Goal: Task Accomplishment & Management: Manage account settings

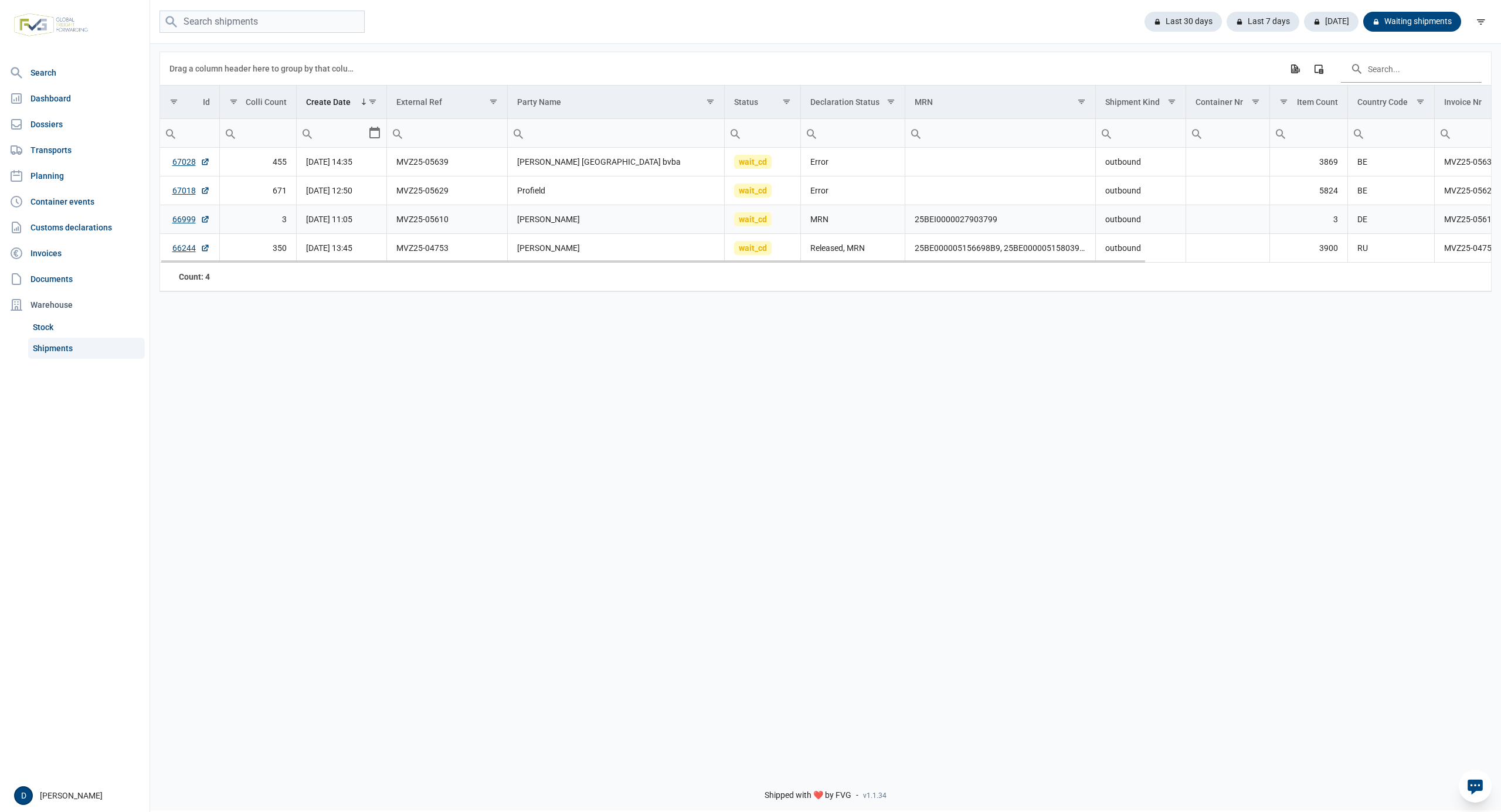
click at [968, 228] on td "25BEI0000027903799" at bounding box center [1000, 219] width 190 height 29
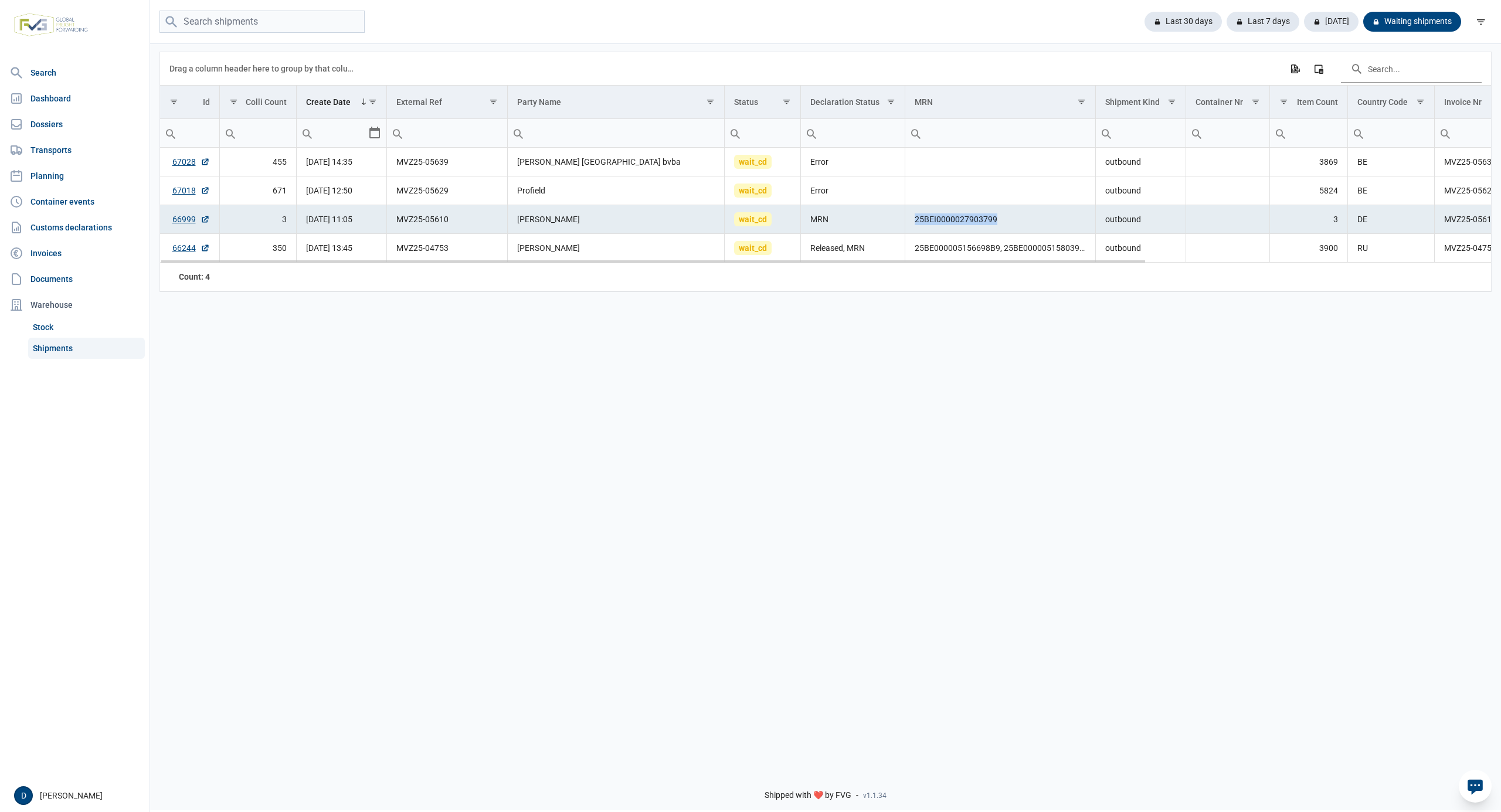
drag, startPoint x: 916, startPoint y: 227, endPoint x: 1000, endPoint y: 227, distance: 84.0
click at [1000, 227] on td "25BEI0000027903799" at bounding box center [1000, 219] width 190 height 29
click at [178, 165] on link "67028" at bounding box center [191, 162] width 38 height 12
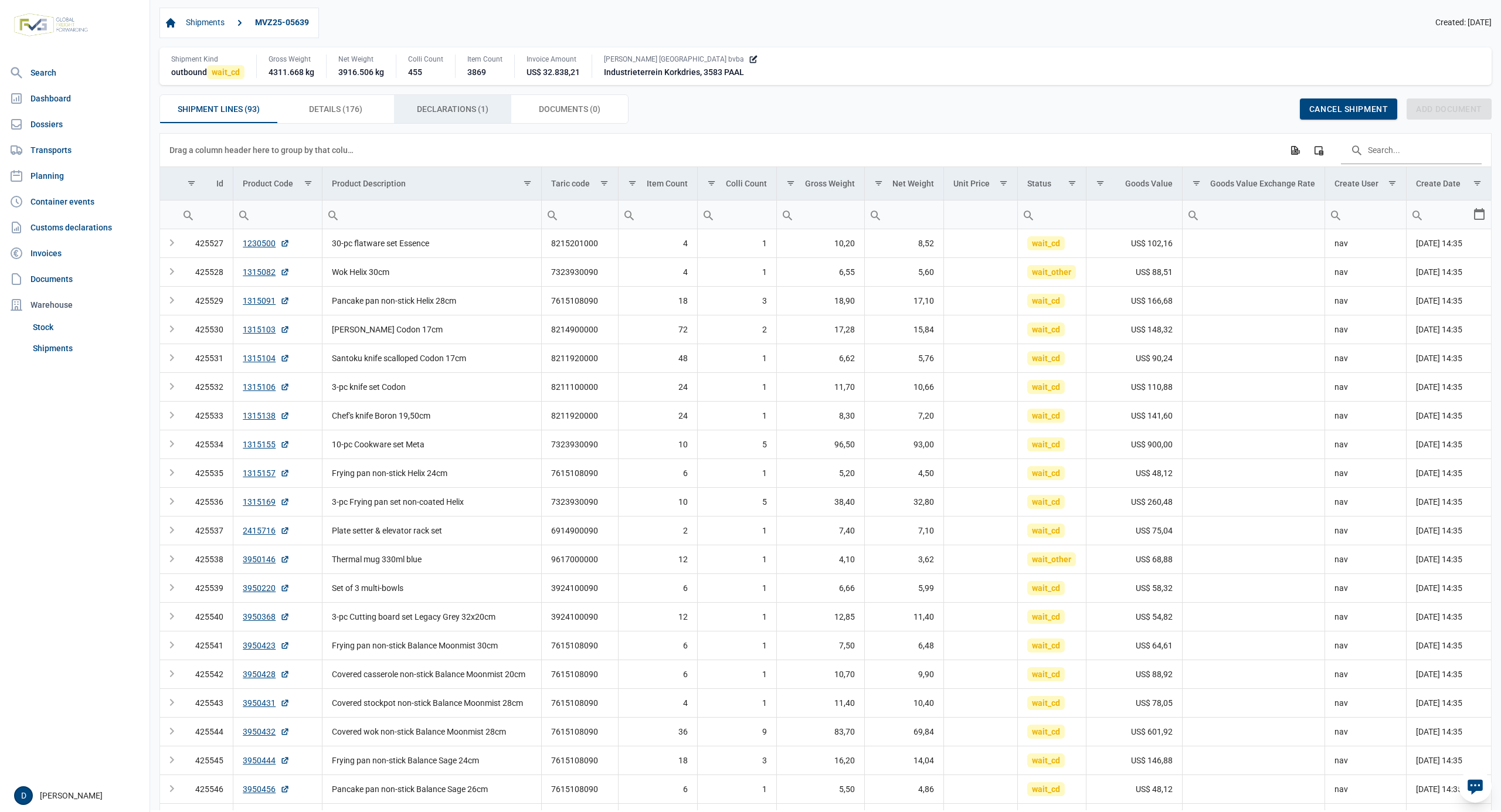
click at [464, 108] on span "Declarations (1) Declarations (1)" at bounding box center [452, 109] width 71 height 14
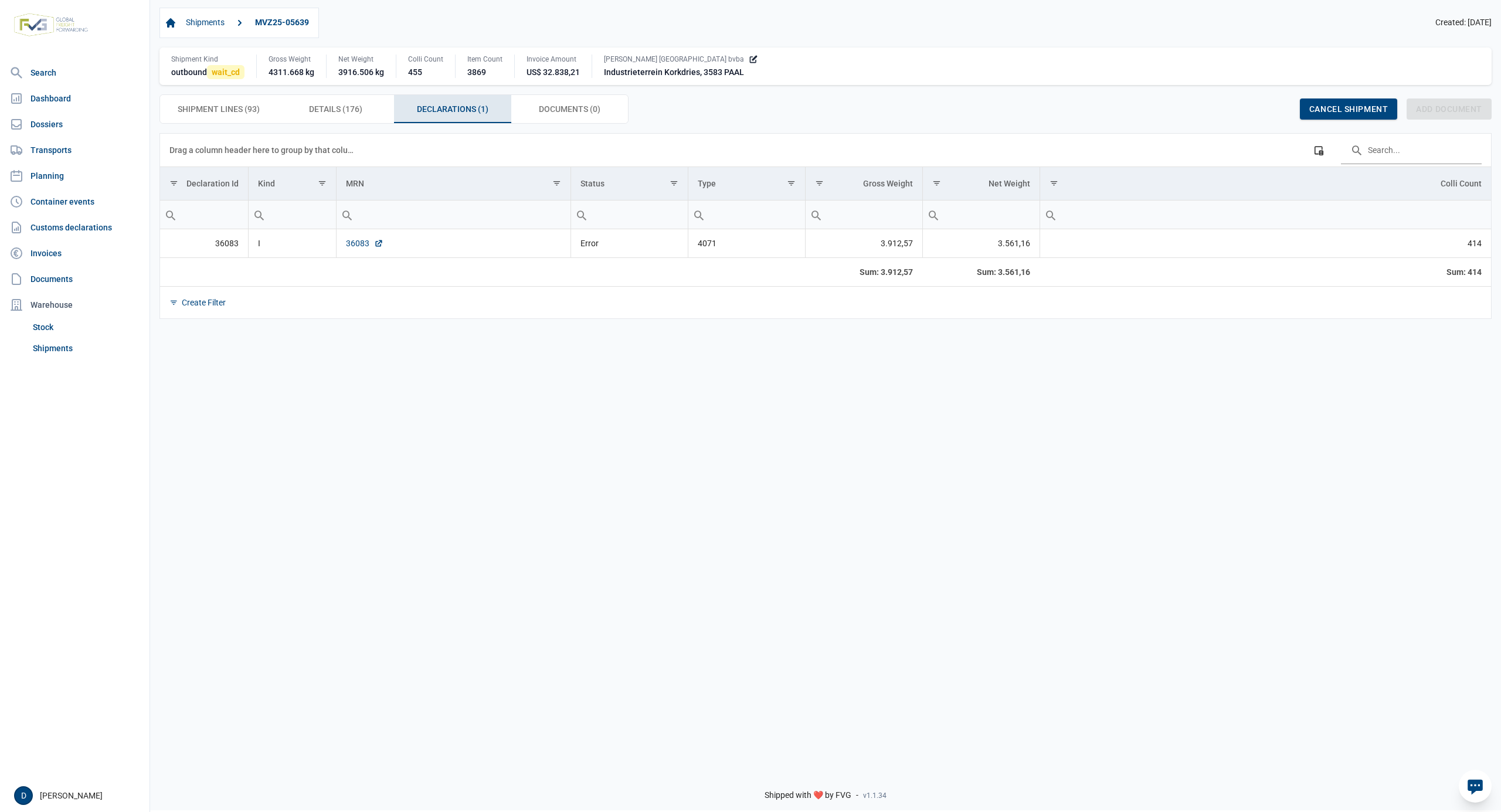
click at [355, 245] on link "36083" at bounding box center [365, 243] width 38 height 12
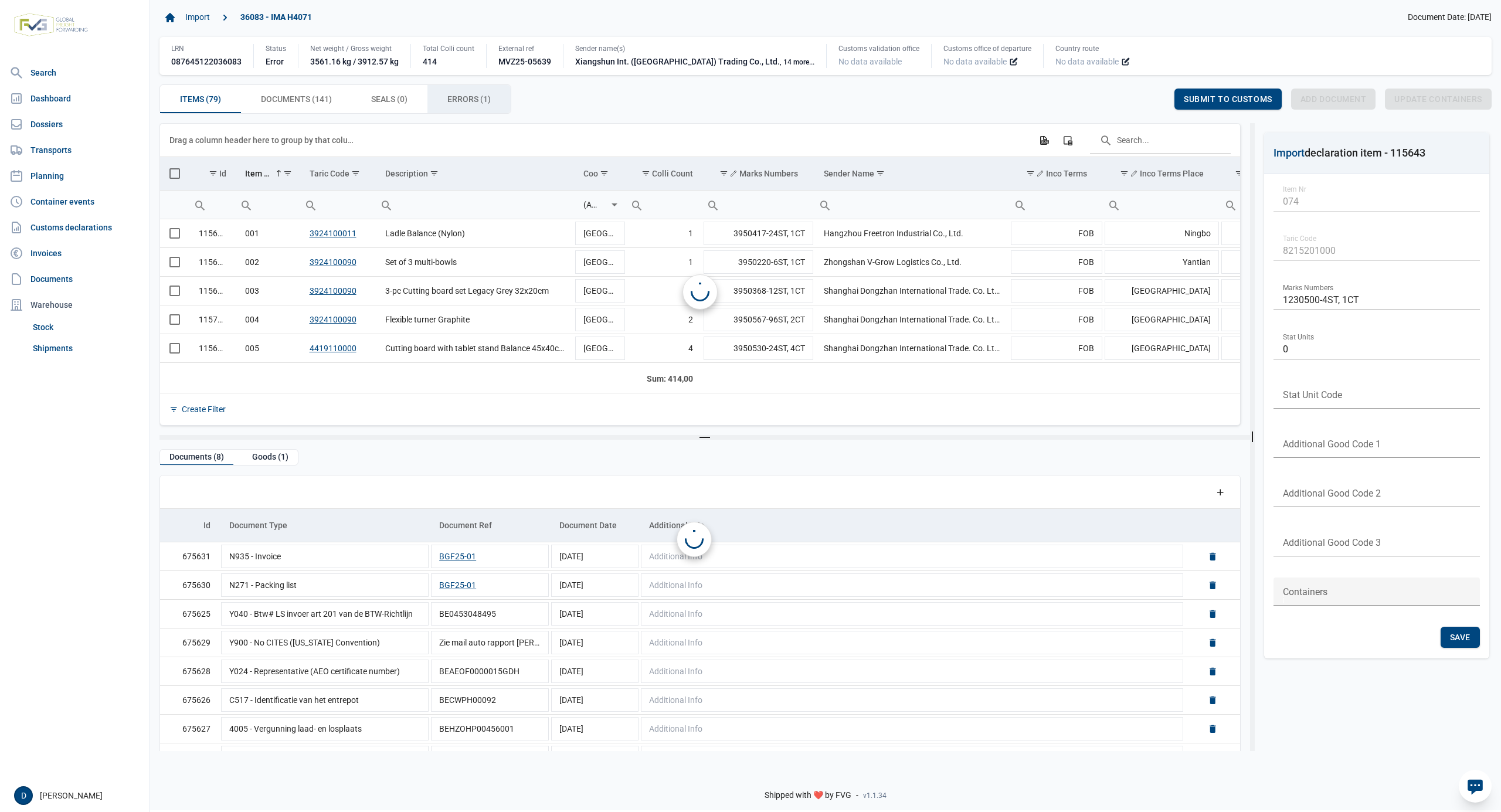
click at [471, 95] on span "Errors (1) Errors (1)" at bounding box center [469, 99] width 44 height 14
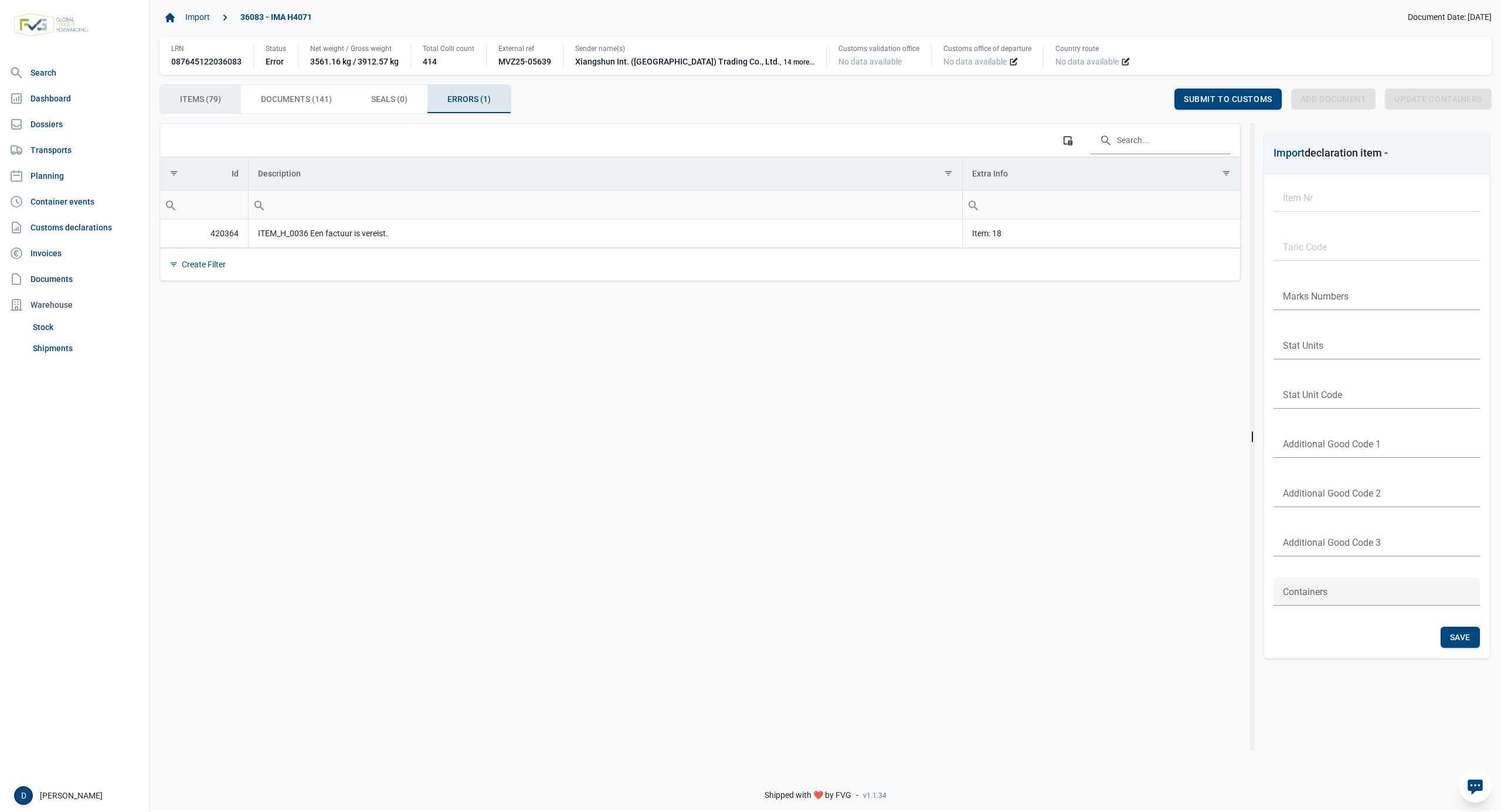
click at [211, 99] on span "Items (79) Items (79)" at bounding box center [200, 99] width 41 height 14
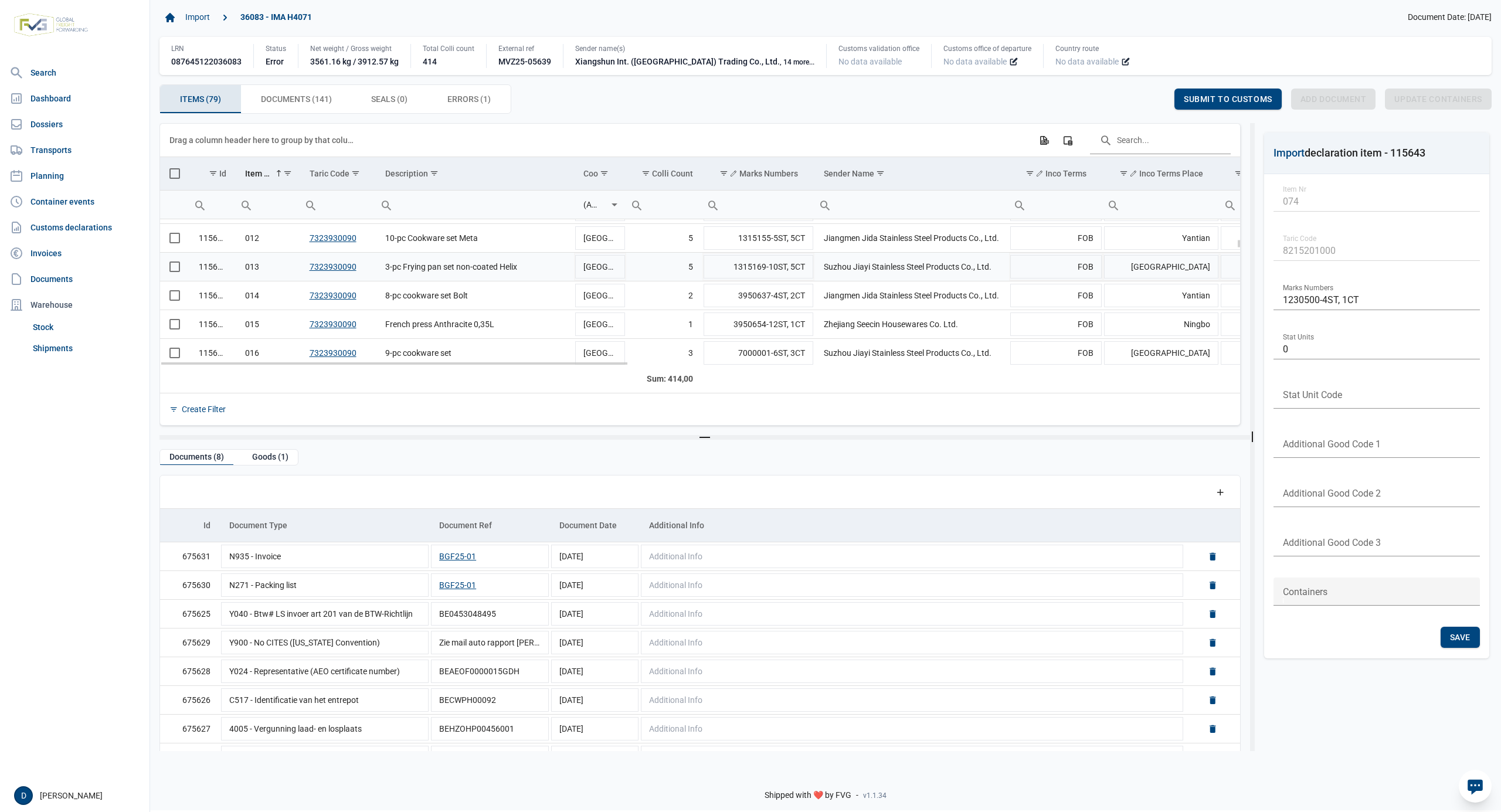
scroll to position [416, 0]
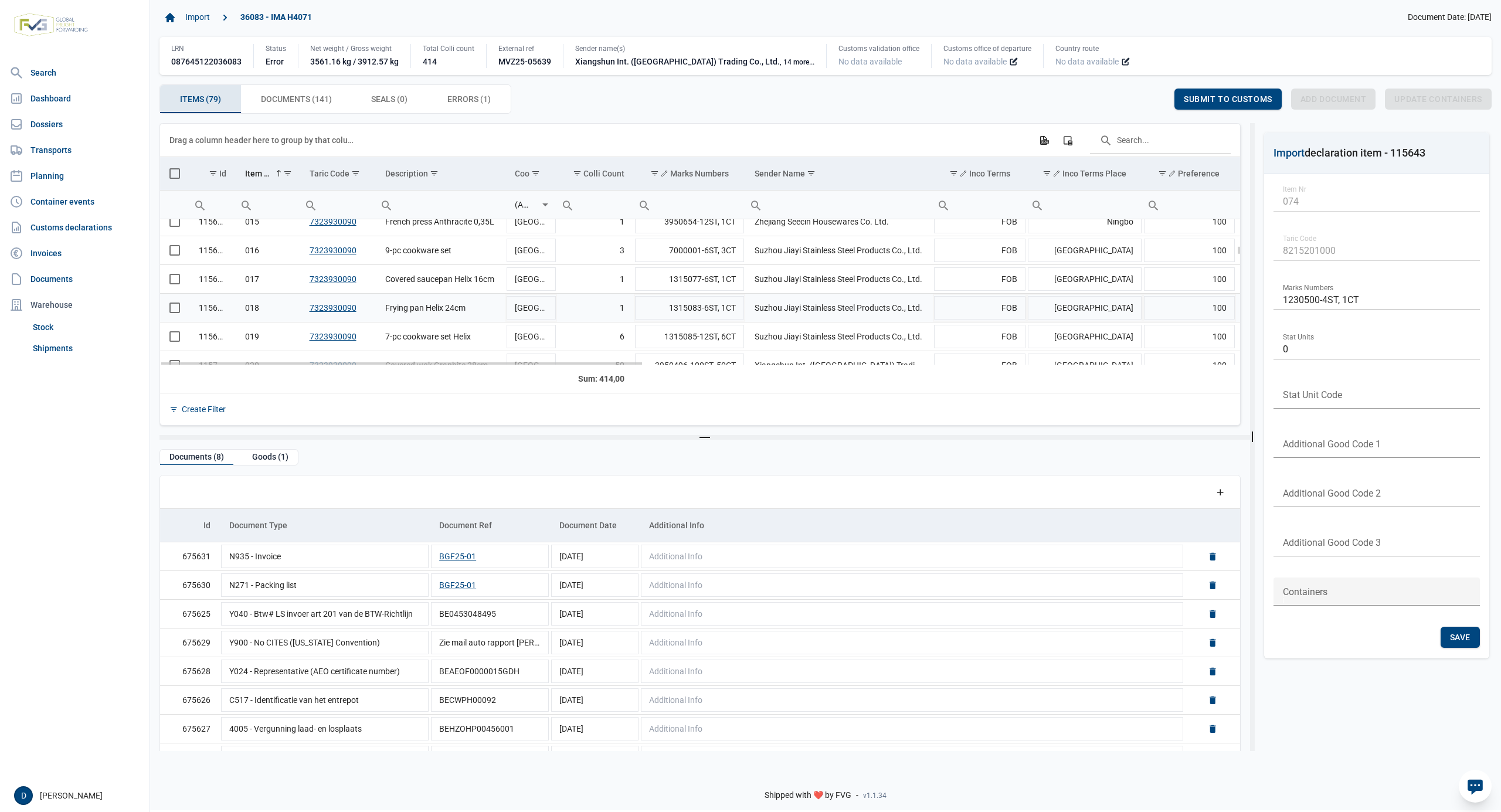
click at [170, 313] on span "Select row" at bounding box center [174, 307] width 11 height 11
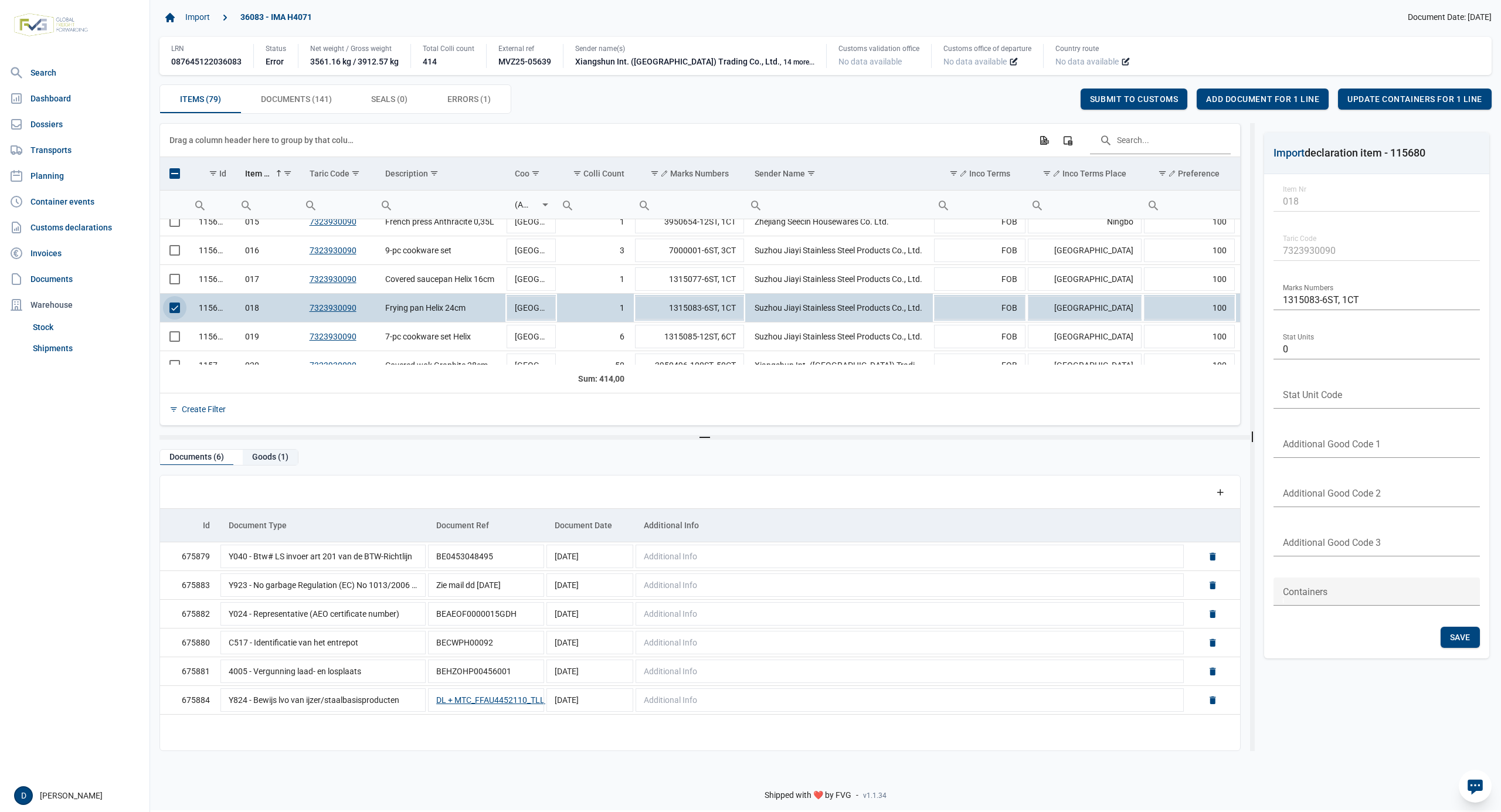
click at [264, 458] on div "Goods (1)" at bounding box center [271, 458] width 56 height 16
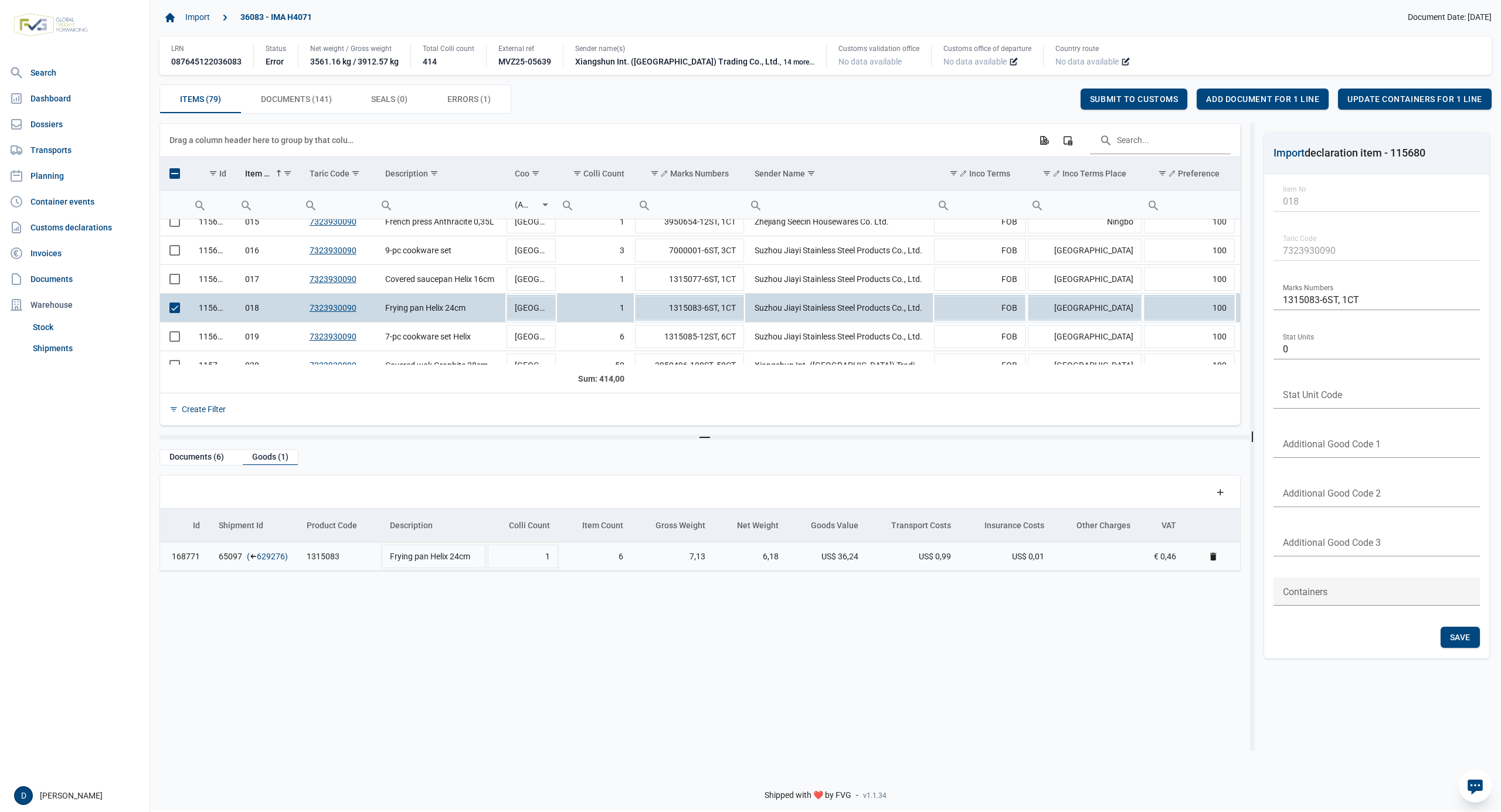
click at [262, 557] on link "629276" at bounding box center [271, 556] width 28 height 12
click at [1220, 100] on span "Add document for 1 line" at bounding box center [1262, 98] width 113 height 9
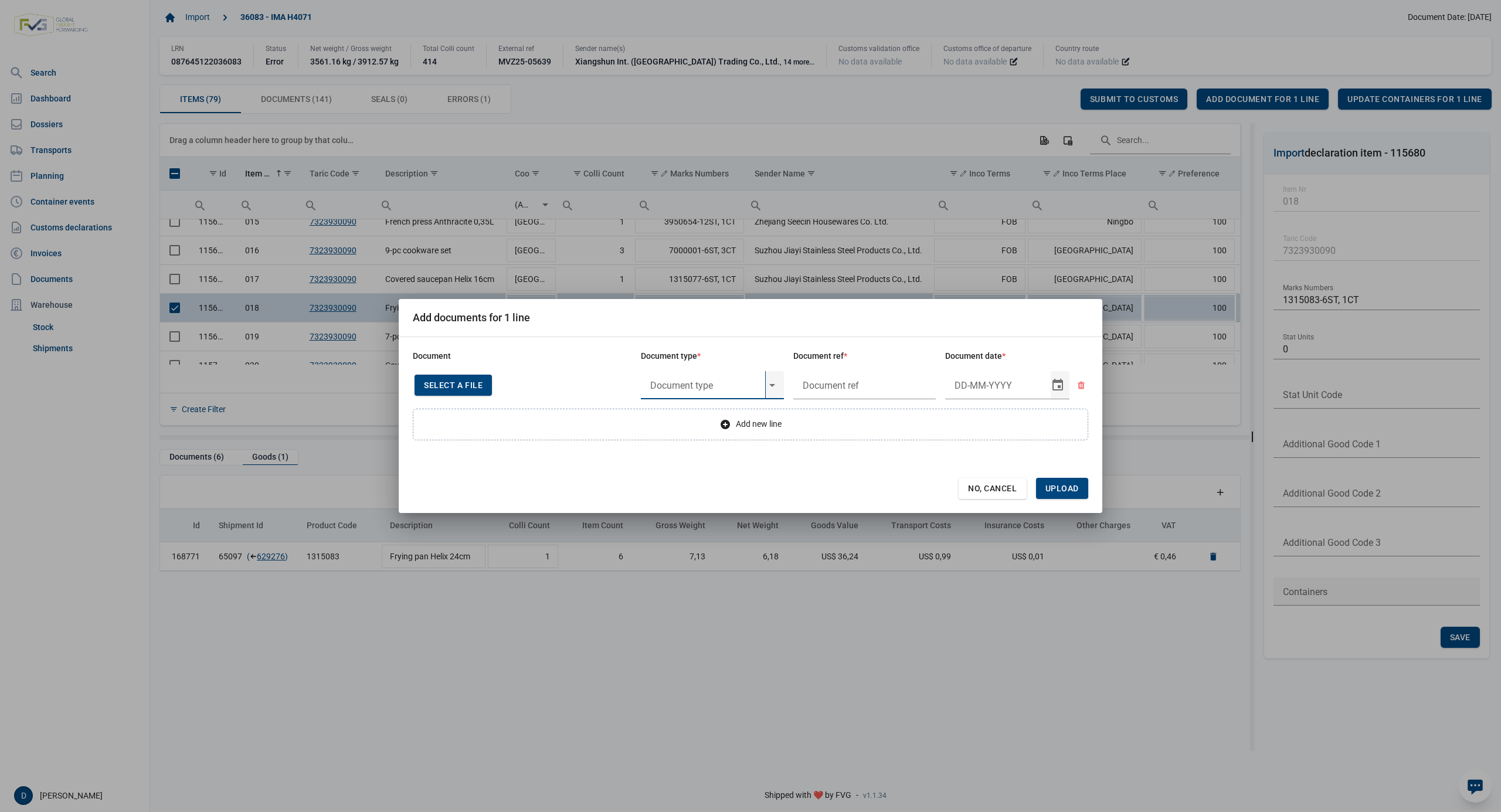
click at [726, 385] on input "text" at bounding box center [702, 385] width 124 height 28
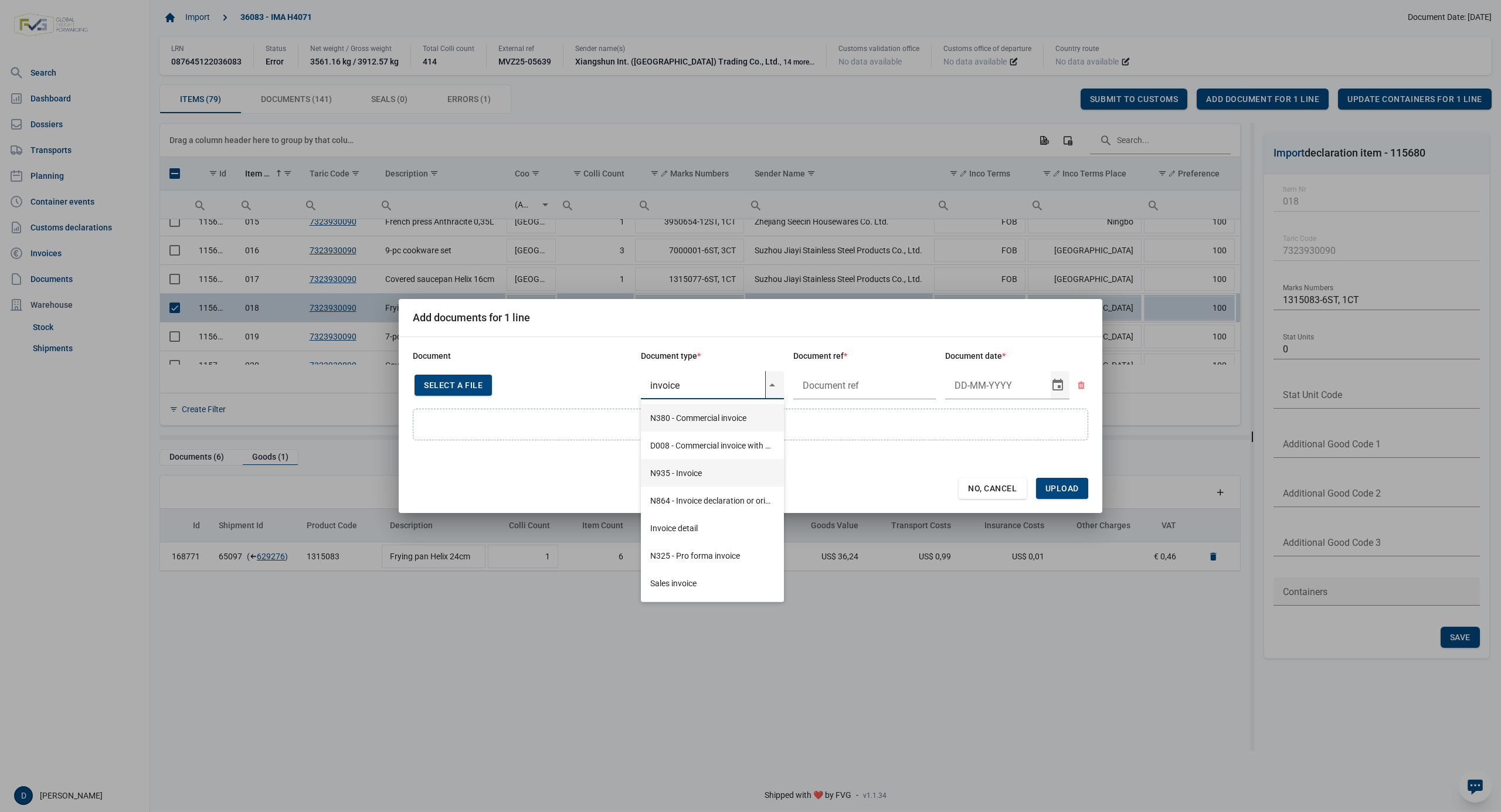
click at [685, 474] on div "N935 - Invoice" at bounding box center [712, 473] width 143 height 28
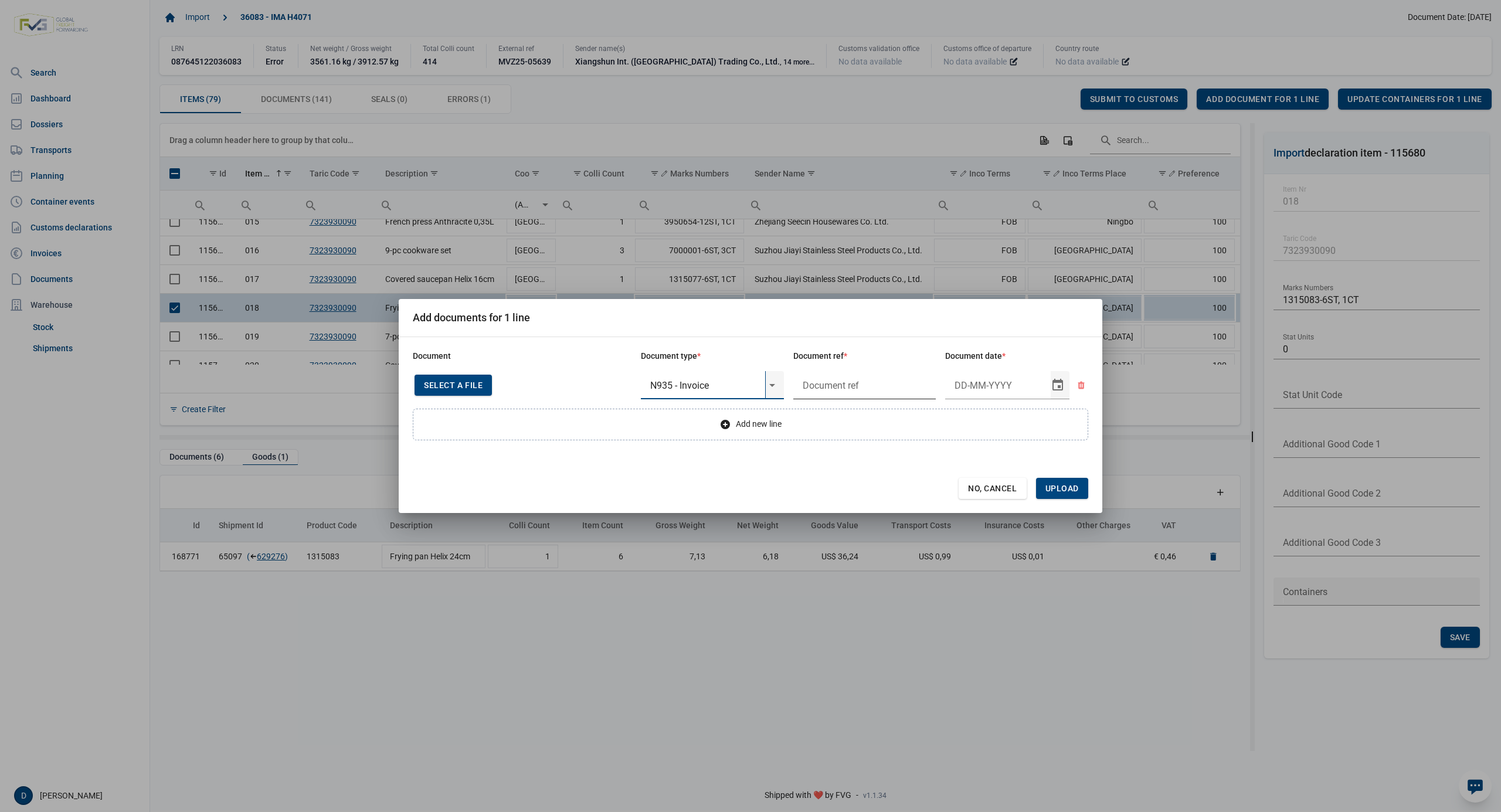
type input "N935 - Invoice"
click at [845, 378] on input "text" at bounding box center [865, 385] width 143 height 28
type input "."
type input "29-5-2025"
click at [1055, 481] on span "Upload" at bounding box center [1062, 488] width 53 height 21
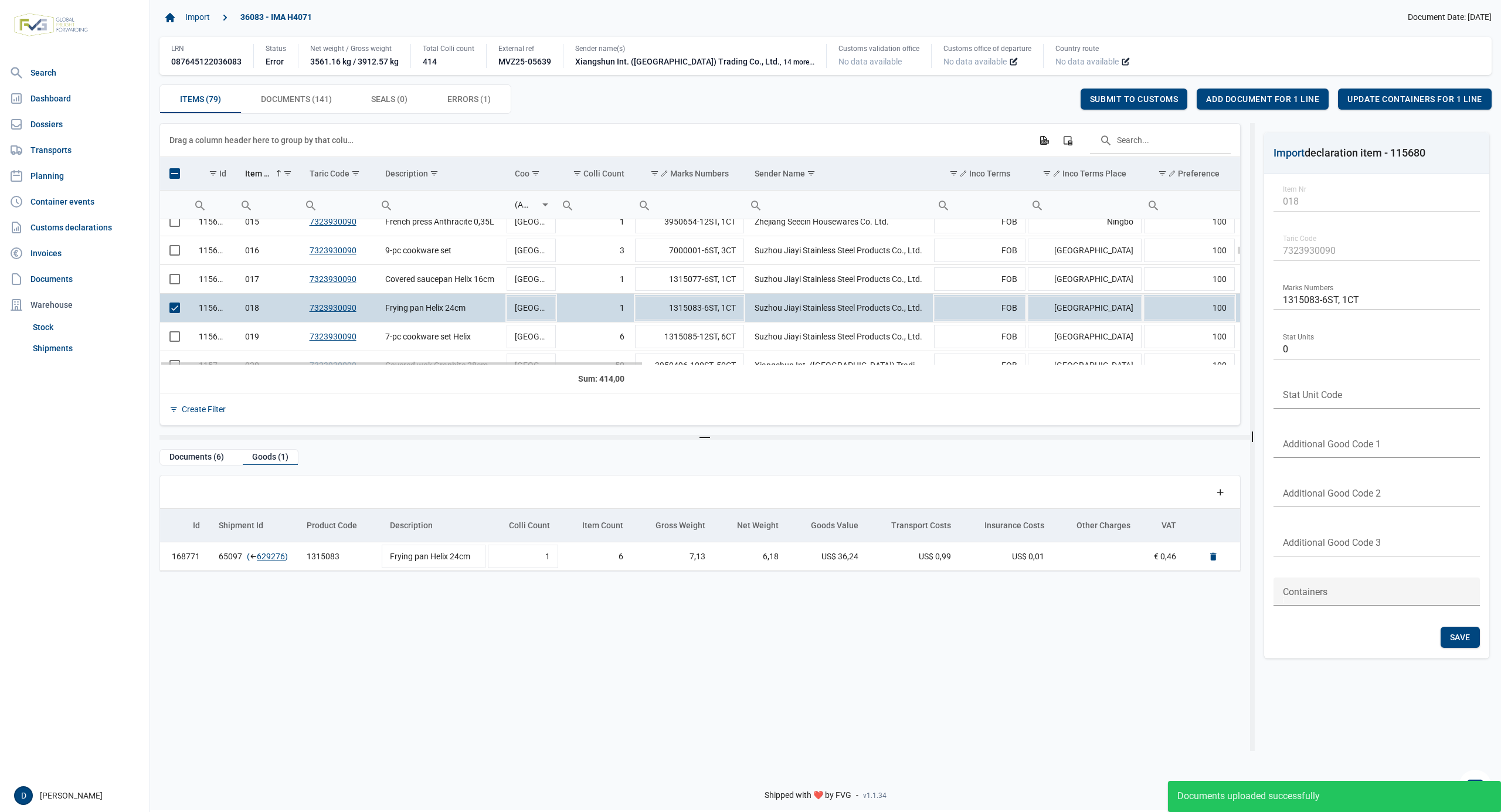
click at [178, 309] on span "Select row" at bounding box center [174, 307] width 11 height 11
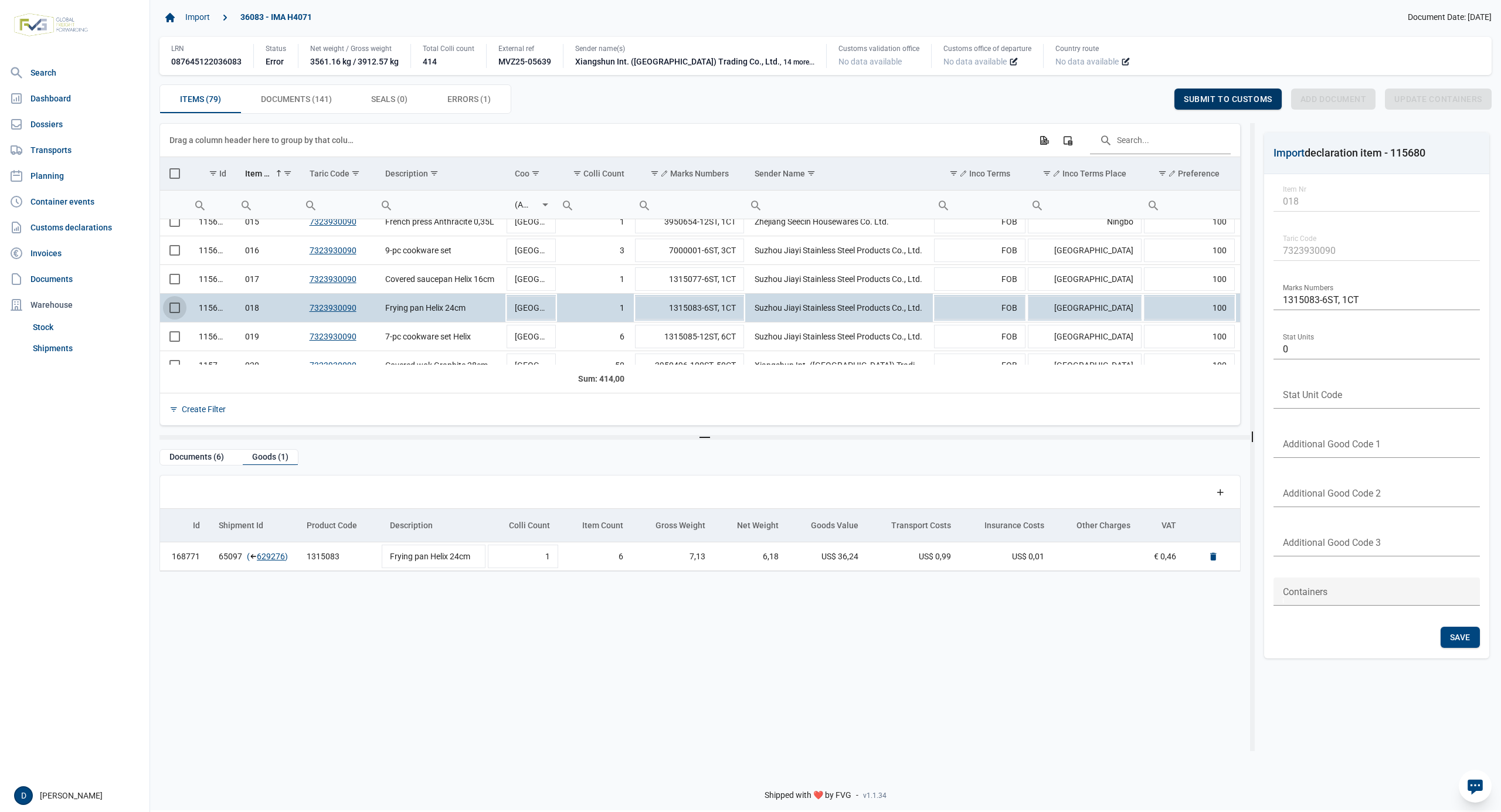
click at [1236, 97] on span "Submit to customs" at bounding box center [1227, 98] width 88 height 9
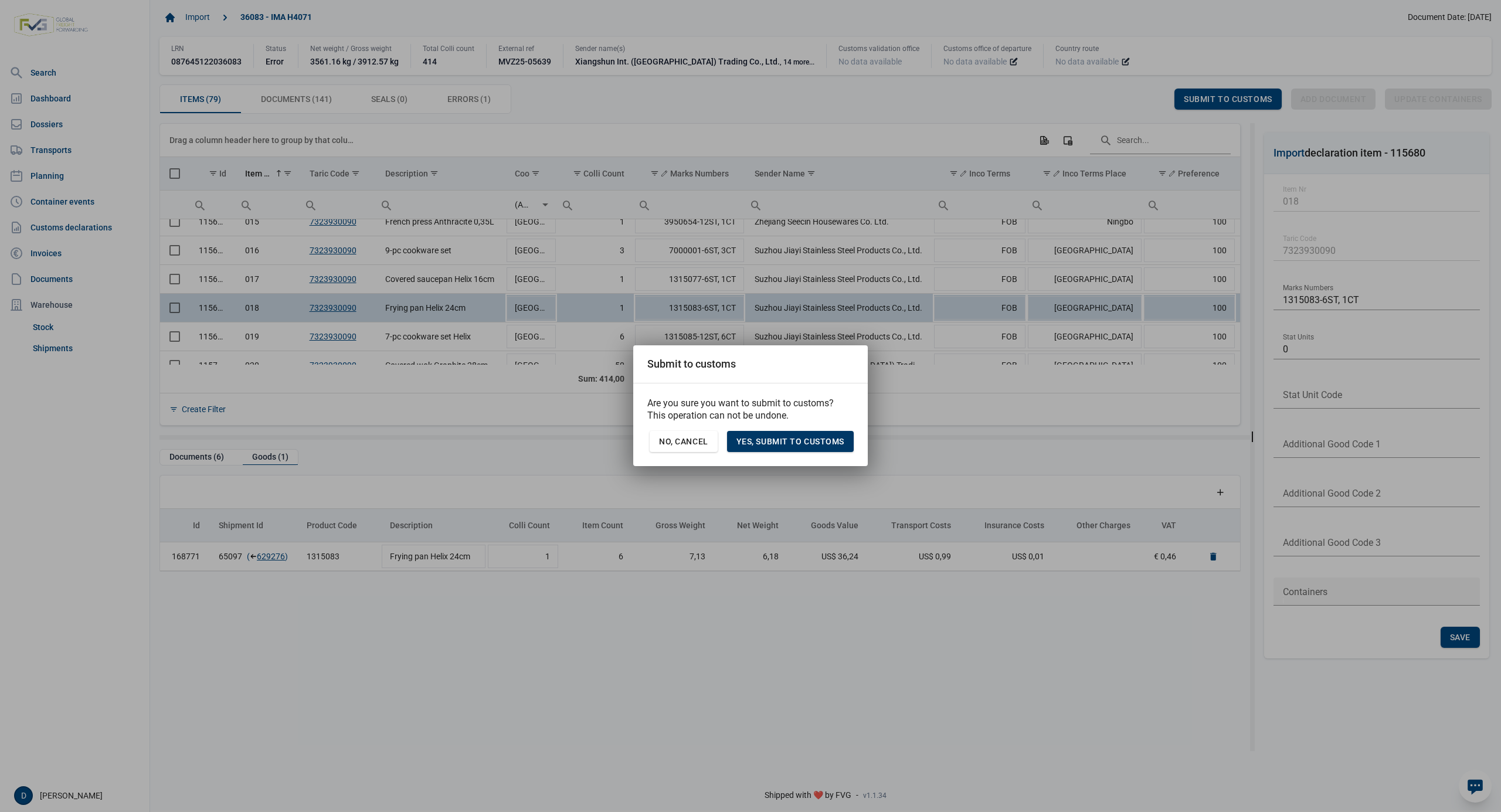
click at [807, 432] on div "Yes, Submit to customs" at bounding box center [790, 441] width 127 height 21
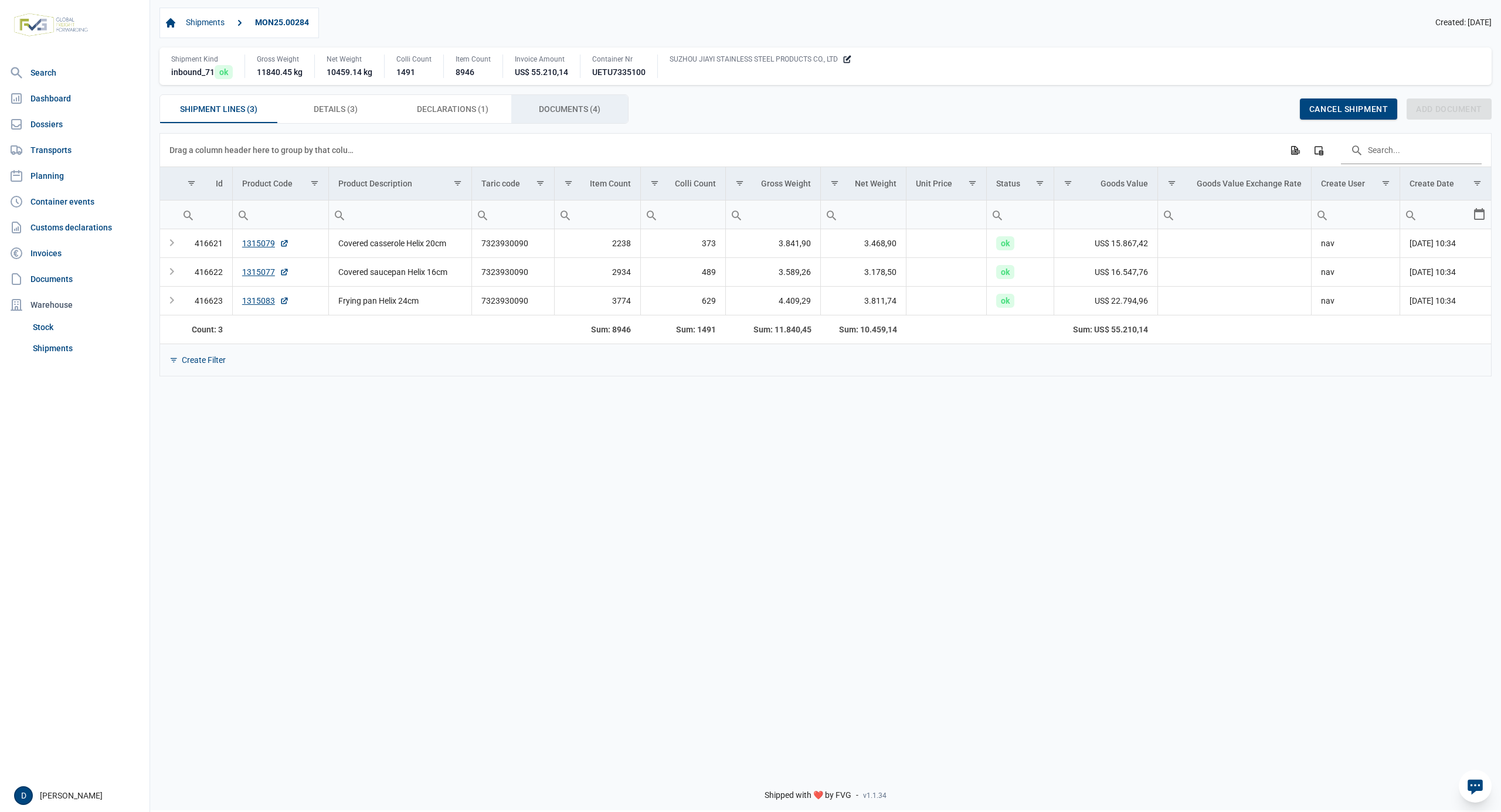
click at [560, 113] on span "Documents (4) Documents (4)" at bounding box center [569, 109] width 61 height 14
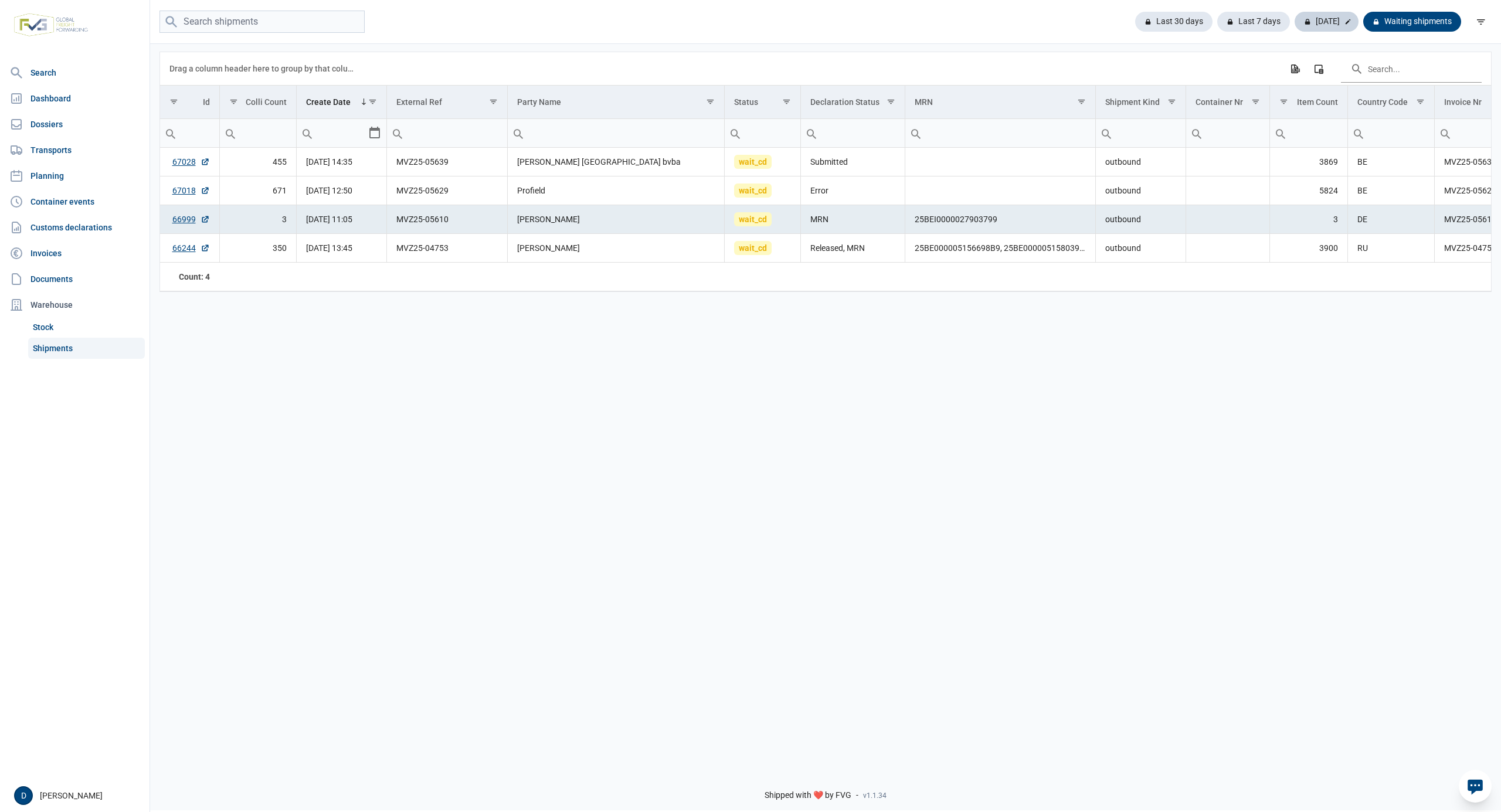
click at [1330, 24] on div "Today" at bounding box center [1327, 22] width 63 height 20
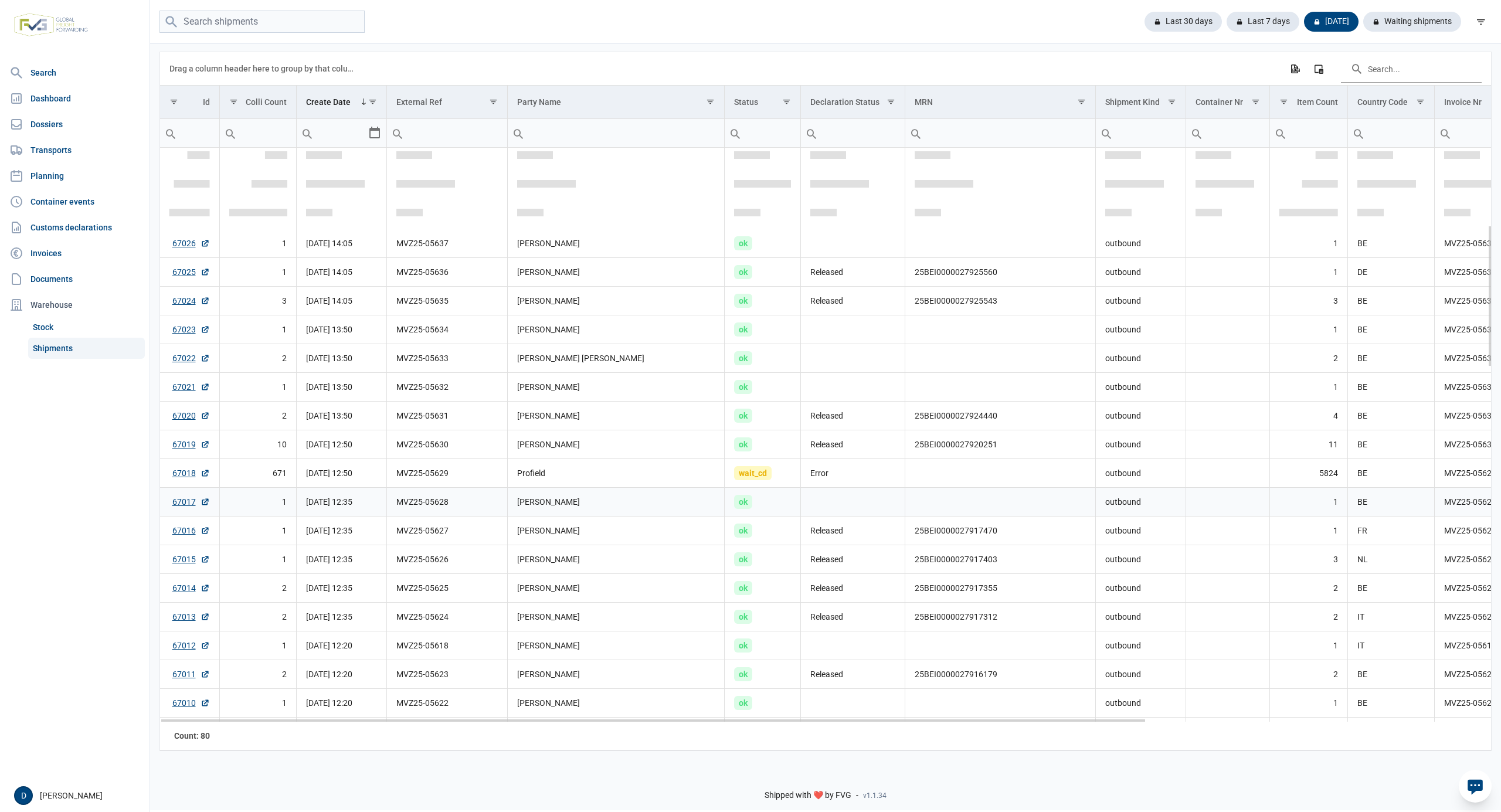
scroll to position [312, 0]
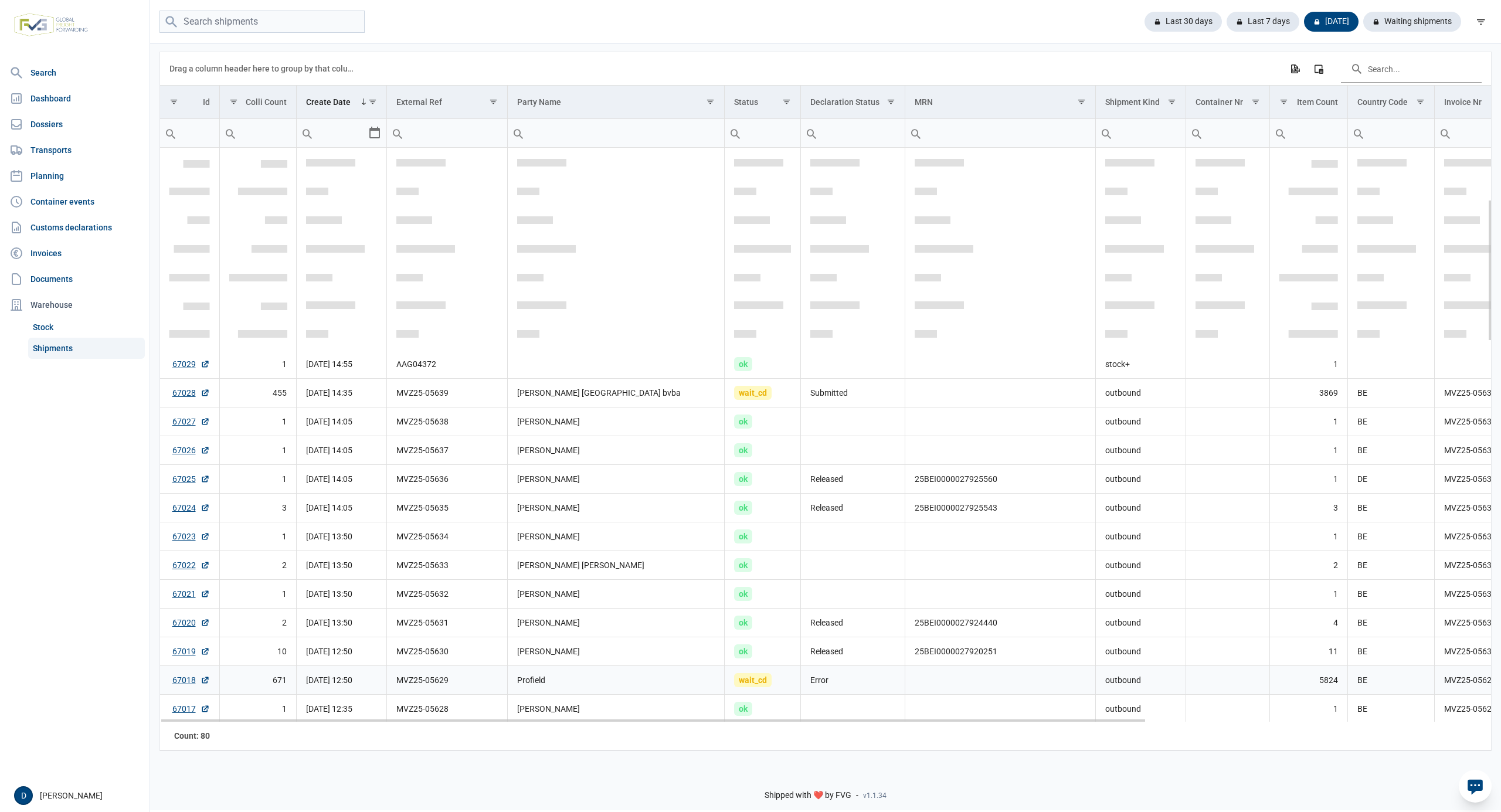
scroll to position [207, 0]
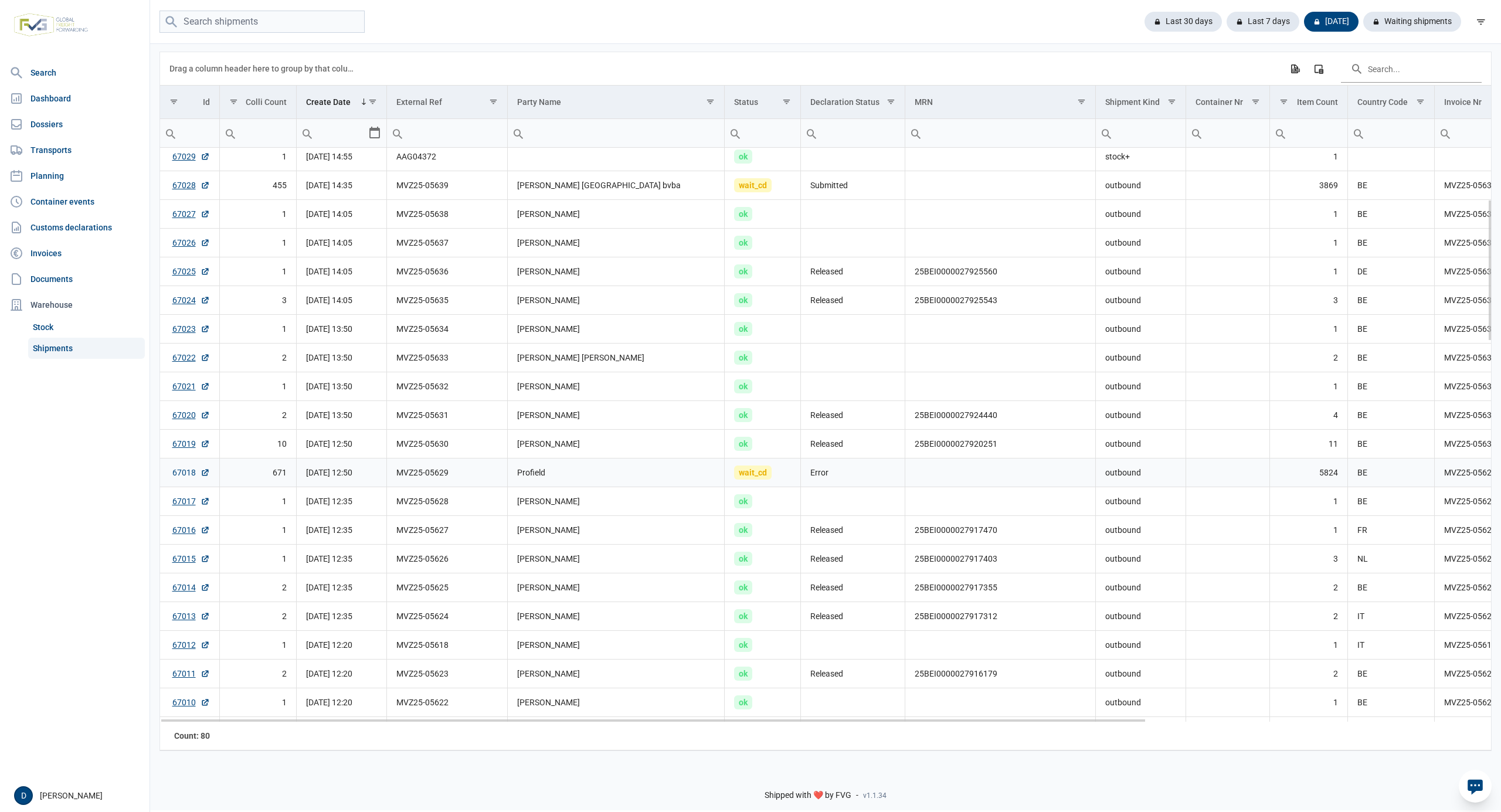
click at [185, 474] on link "67018" at bounding box center [191, 473] width 38 height 12
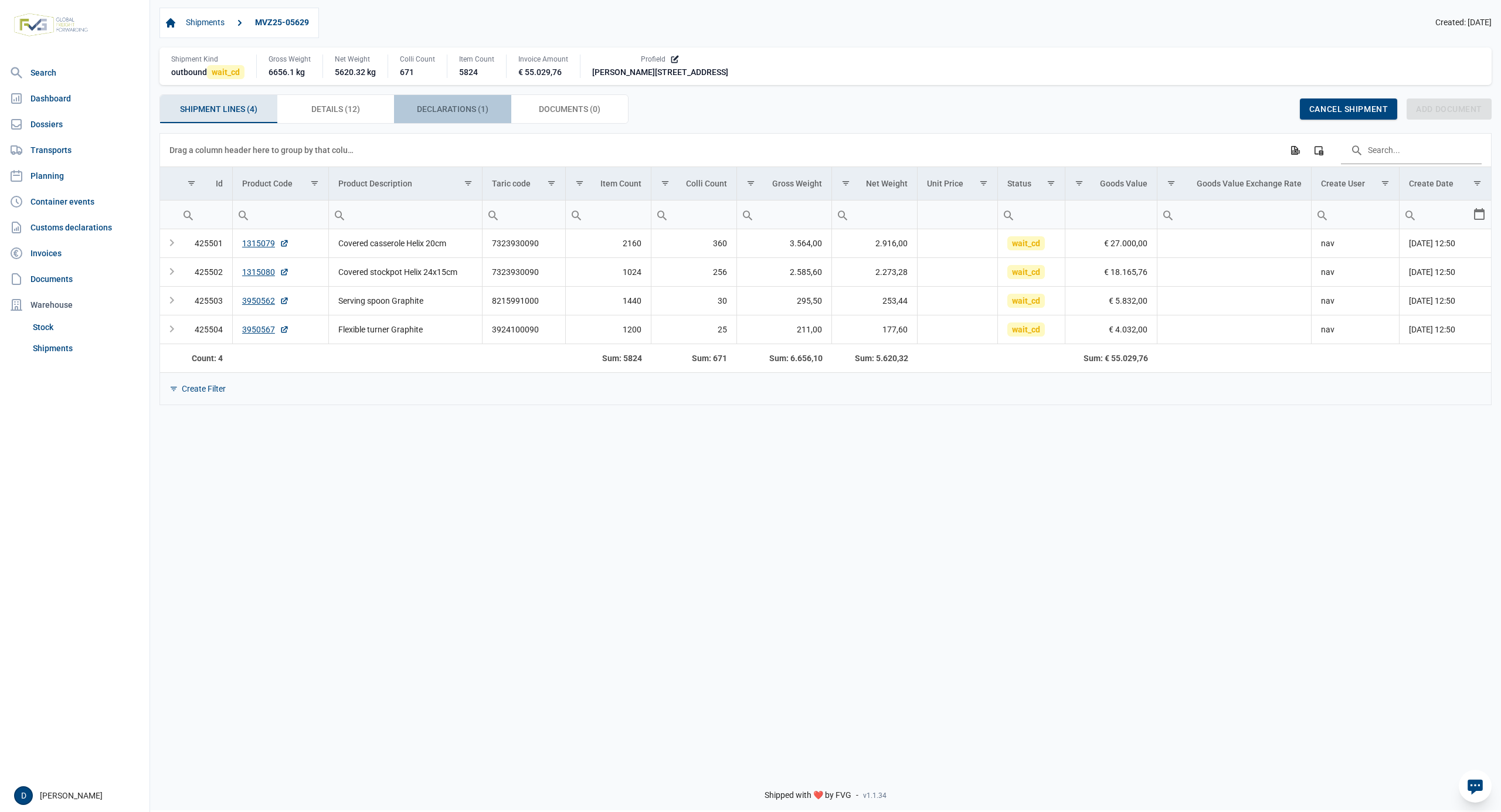
click at [450, 115] on span "Declarations (1) Declarations (1)" at bounding box center [452, 109] width 71 height 14
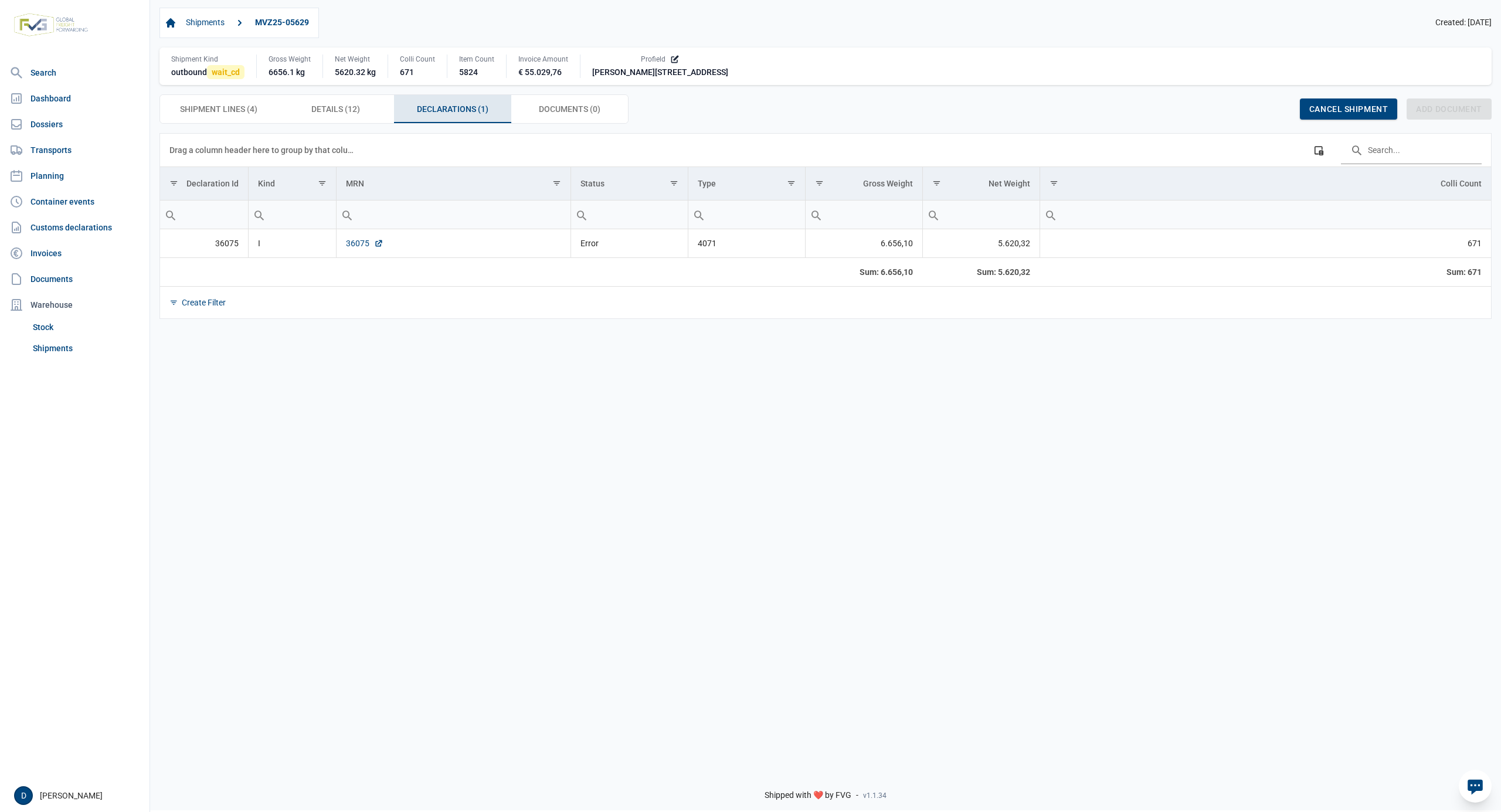
click at [358, 249] on link "36075" at bounding box center [365, 243] width 38 height 12
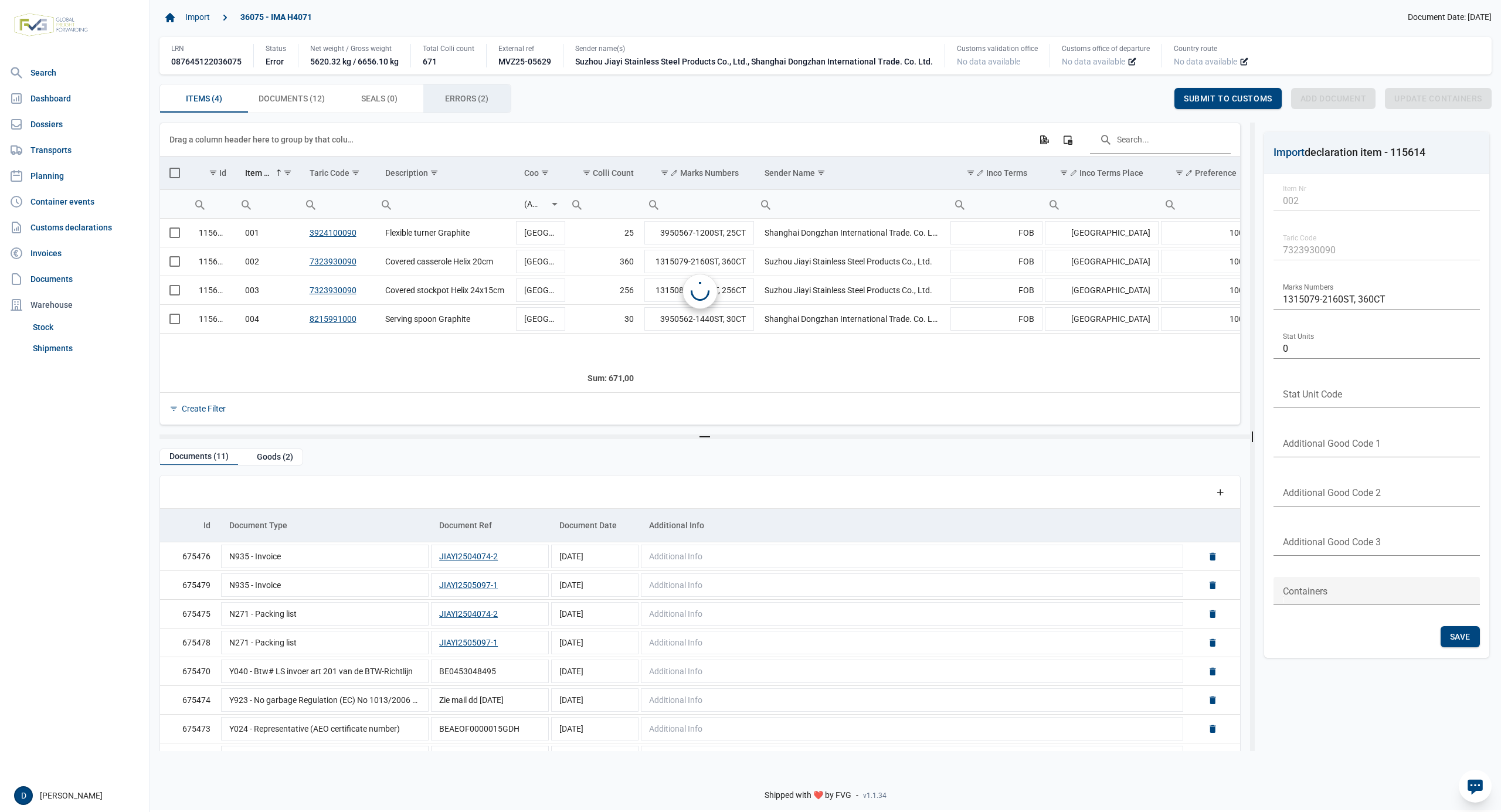
click at [471, 101] on span "Errors (2) Errors (2)" at bounding box center [467, 98] width 44 height 14
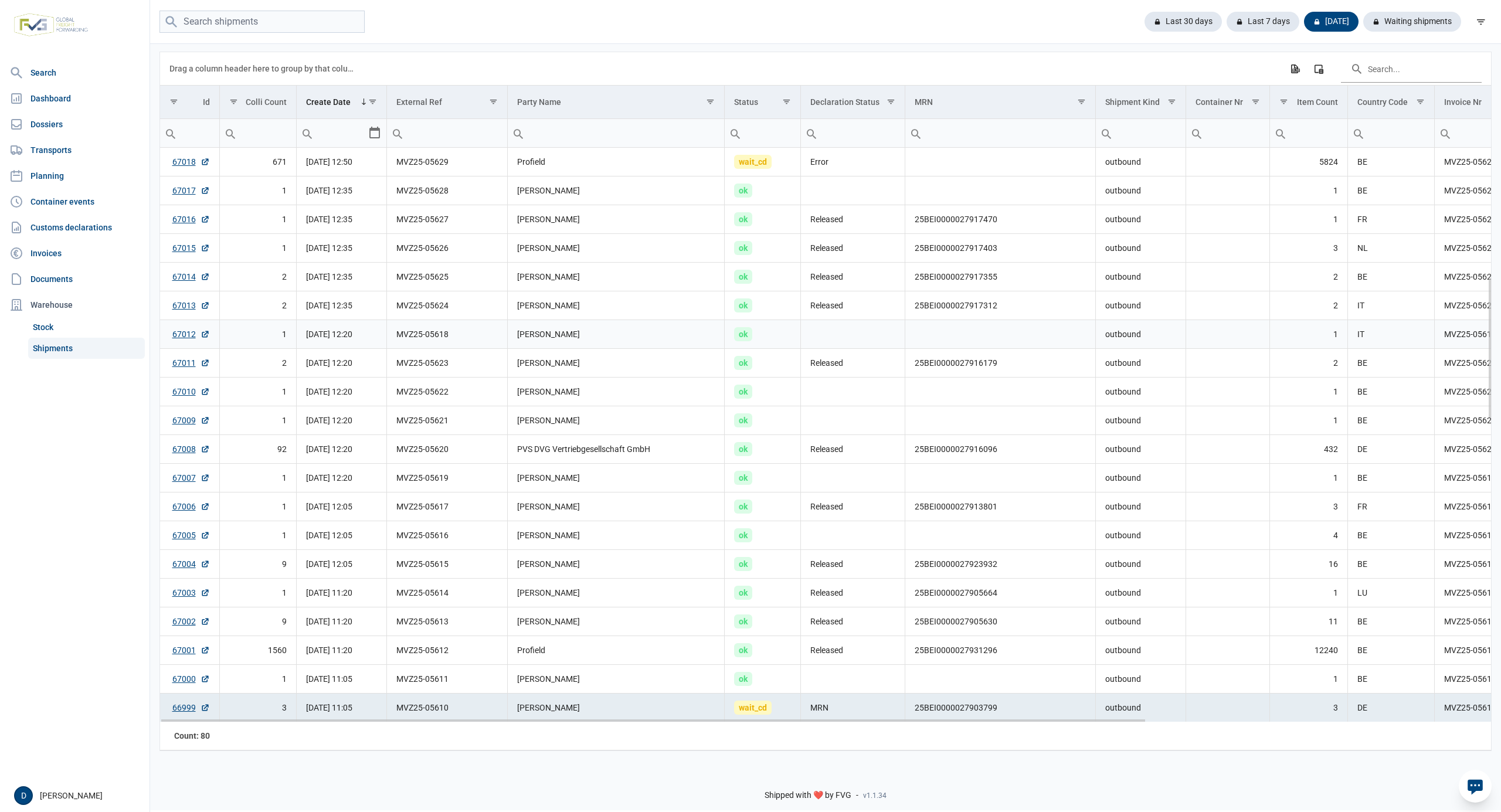
scroll to position [728, 0]
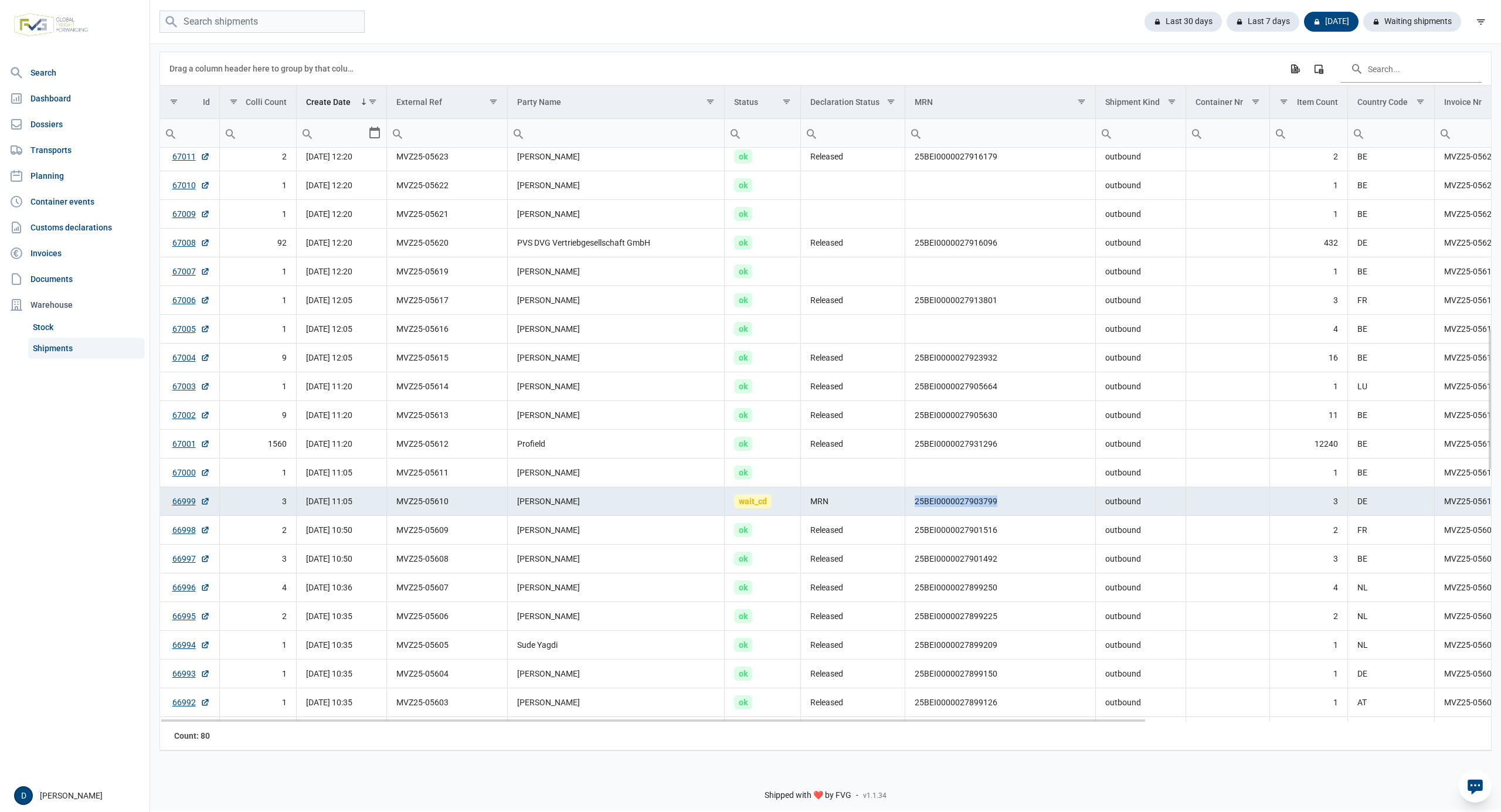
drag, startPoint x: 910, startPoint y: 506, endPoint x: 999, endPoint y: 510, distance: 89.1
click at [999, 510] on td "25BEI0000027903799" at bounding box center [1000, 501] width 190 height 29
copy td "25BEI0000027903799"
click at [185, 507] on link "66999" at bounding box center [191, 502] width 38 height 12
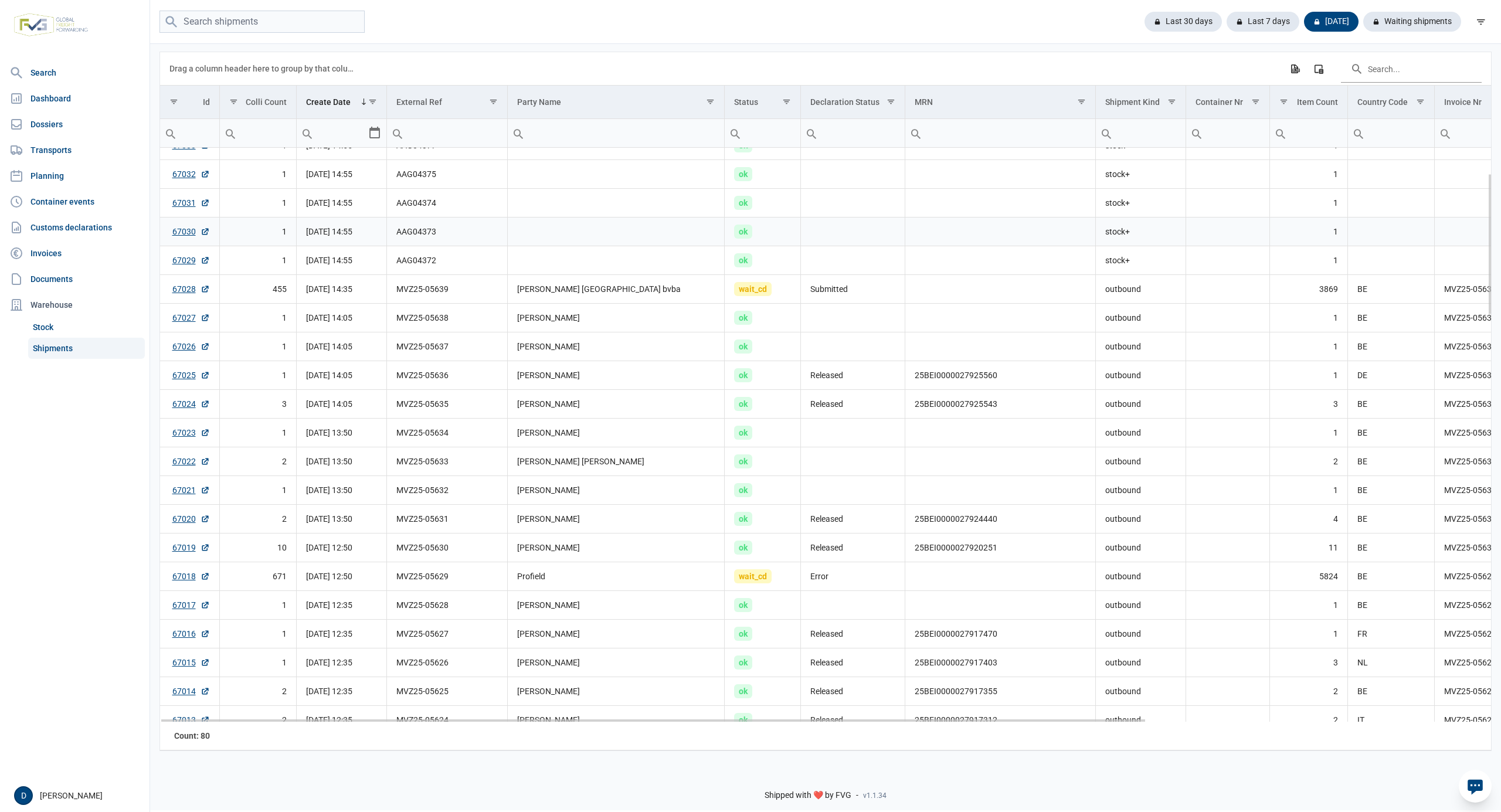
scroll to position [0, 0]
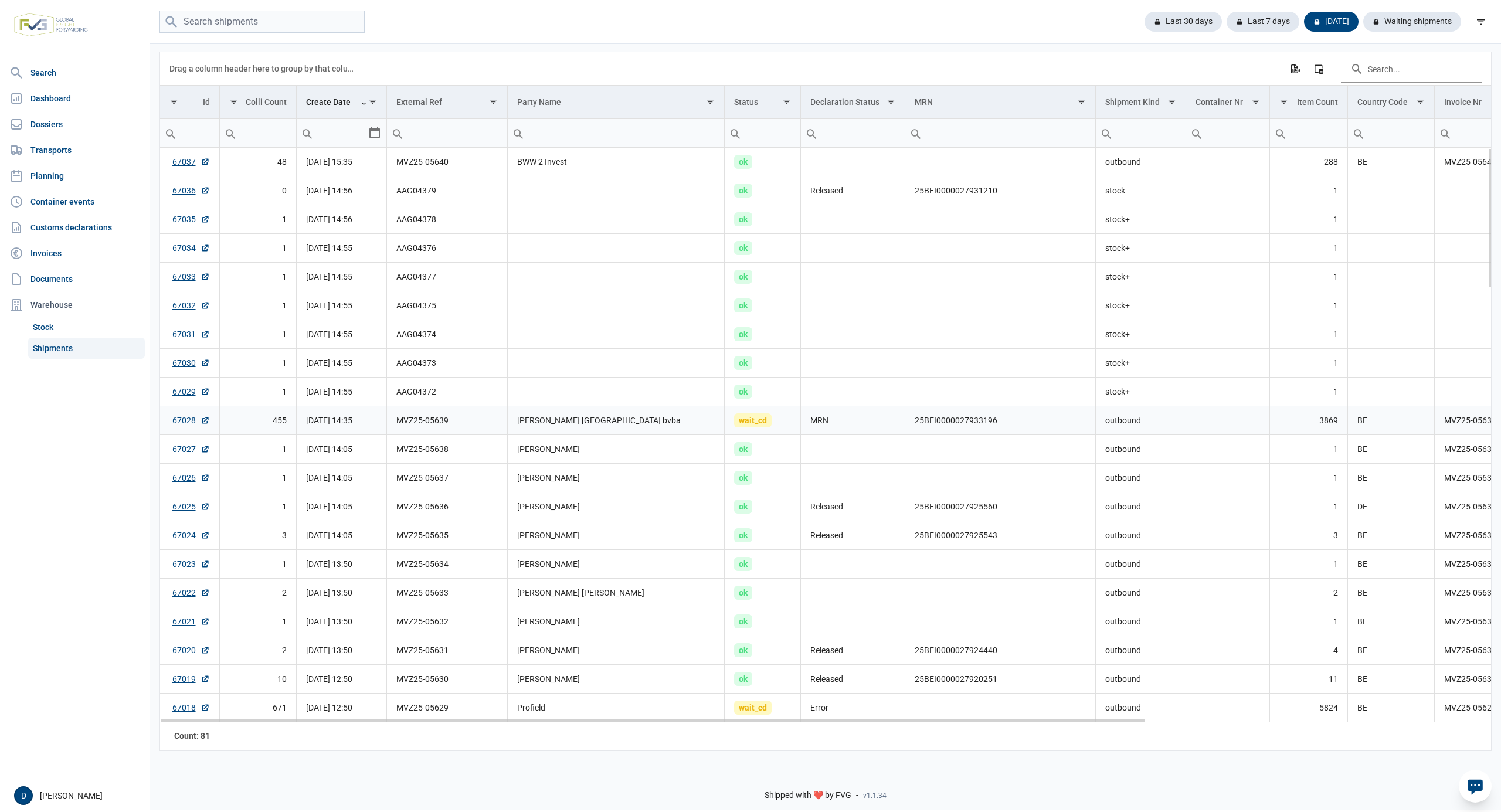
click at [177, 422] on link "67028" at bounding box center [191, 420] width 38 height 12
click at [1420, 19] on div "Waiting shipments" at bounding box center [1407, 22] width 107 height 20
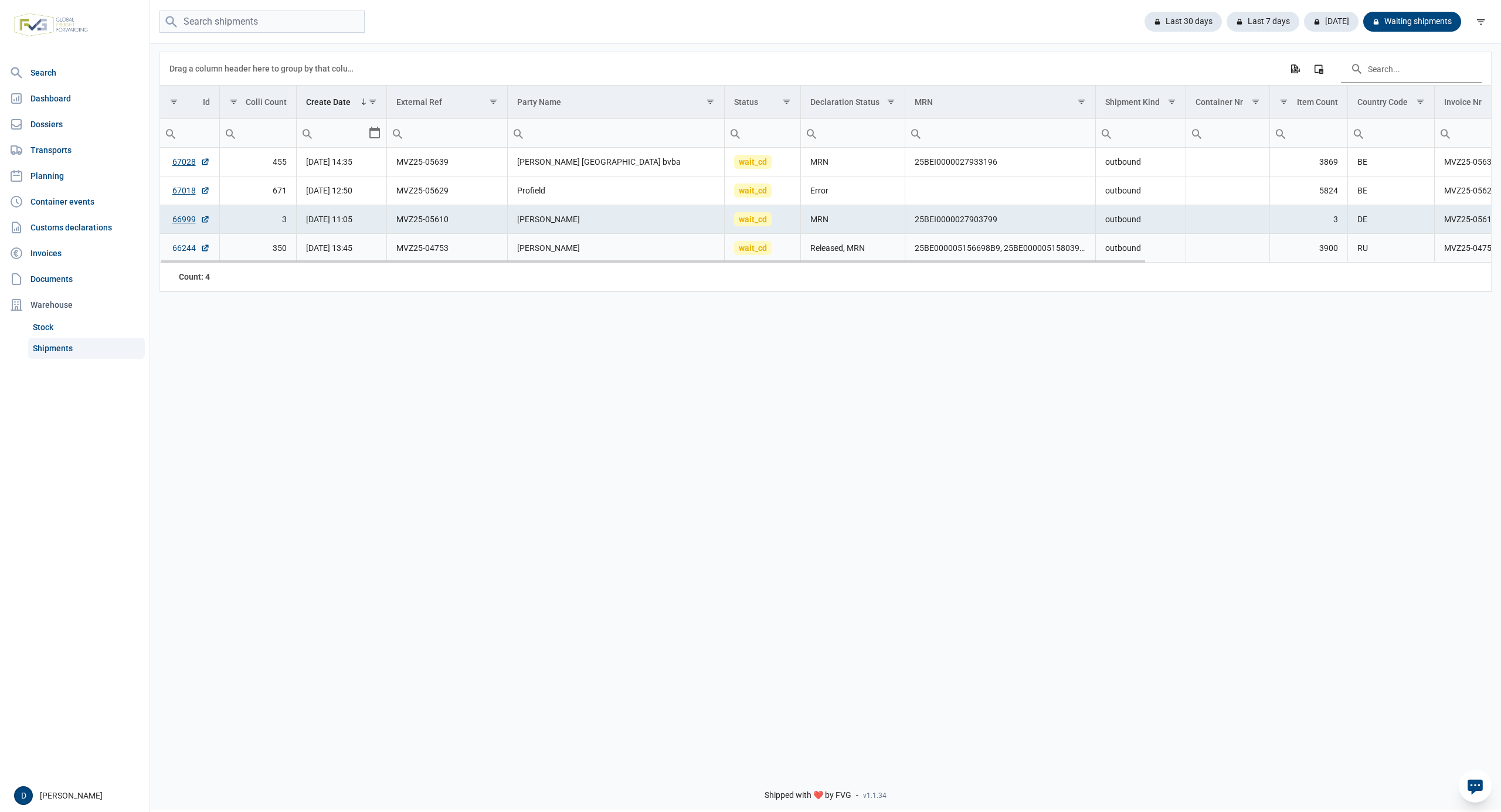
click at [177, 247] on link "66244" at bounding box center [191, 248] width 38 height 12
drag, startPoint x: 913, startPoint y: 166, endPoint x: 997, endPoint y: 172, distance: 84.2
click at [997, 172] on td "25BEI0000027933196" at bounding box center [1000, 162] width 190 height 29
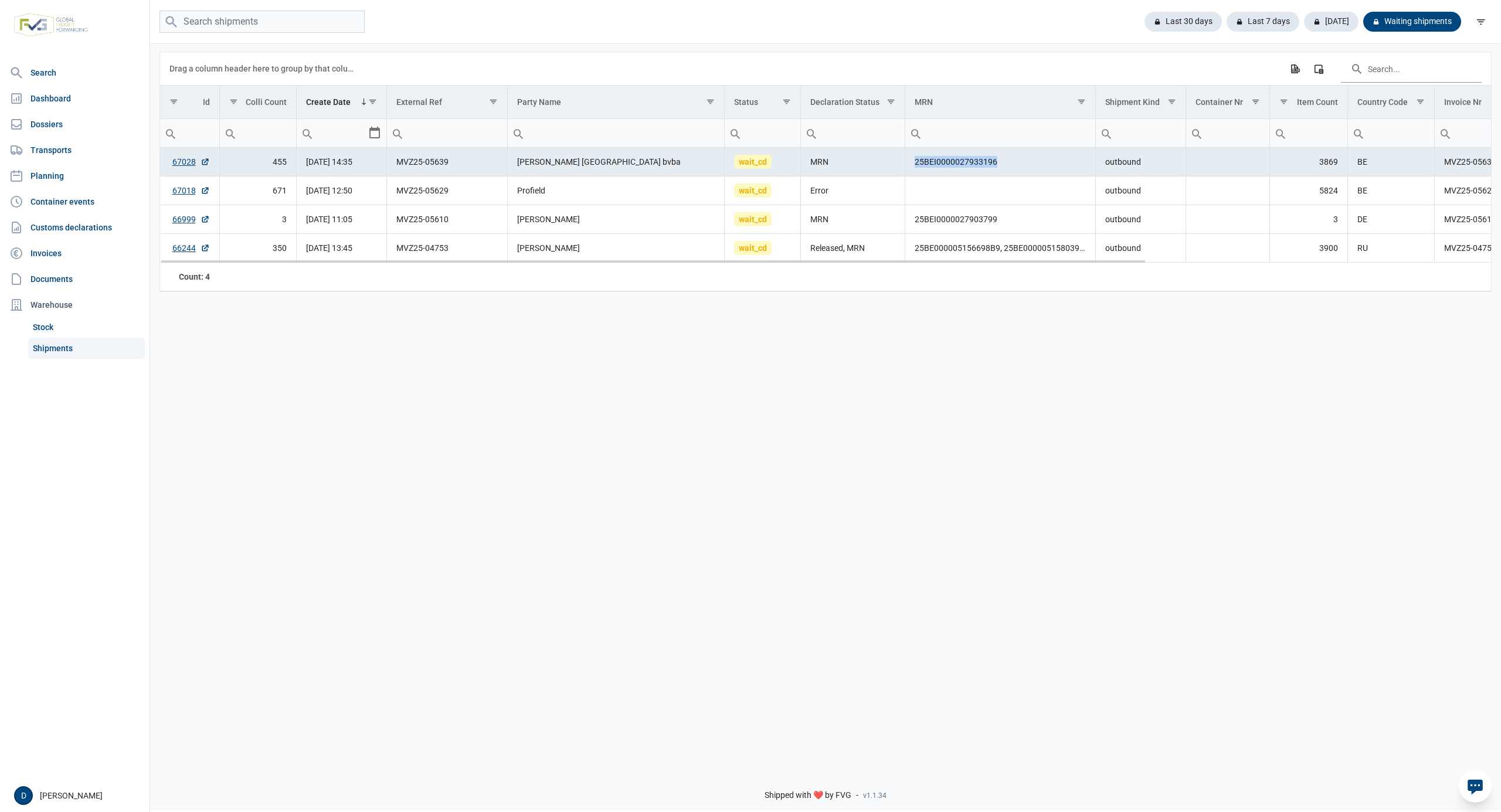
copy td "25BEI0000027933196"
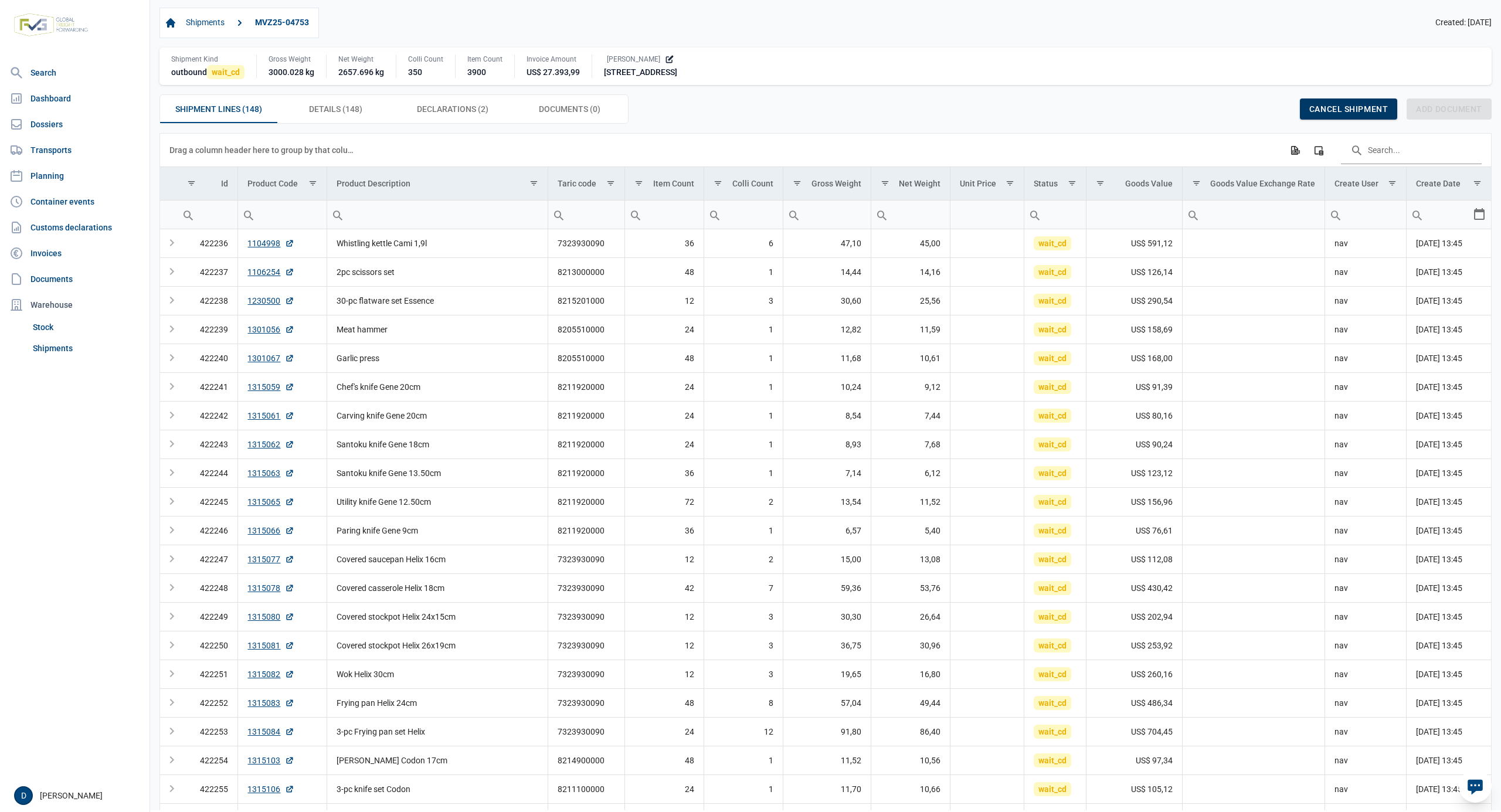
click at [1335, 105] on span "Cancel shipment" at bounding box center [1347, 108] width 78 height 9
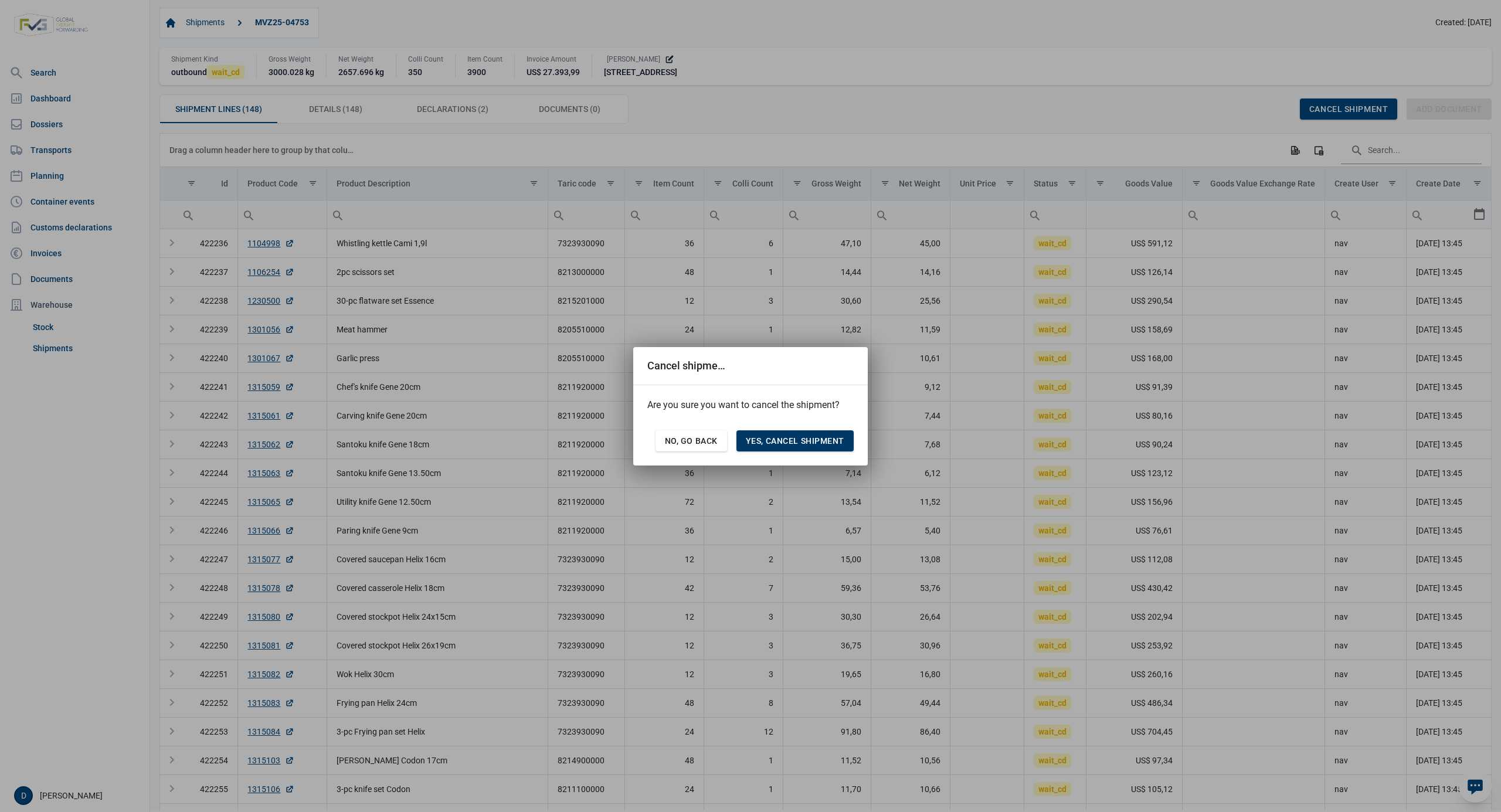
click at [802, 438] on span "Yes, cancel shipment" at bounding box center [794, 440] width 98 height 9
click at [790, 437] on span "Yes, cancel shipment" at bounding box center [794, 440] width 98 height 9
click at [850, 370] on div "Cancel shipment" at bounding box center [750, 366] width 206 height 38
click at [698, 443] on span "No, go back" at bounding box center [691, 440] width 53 height 9
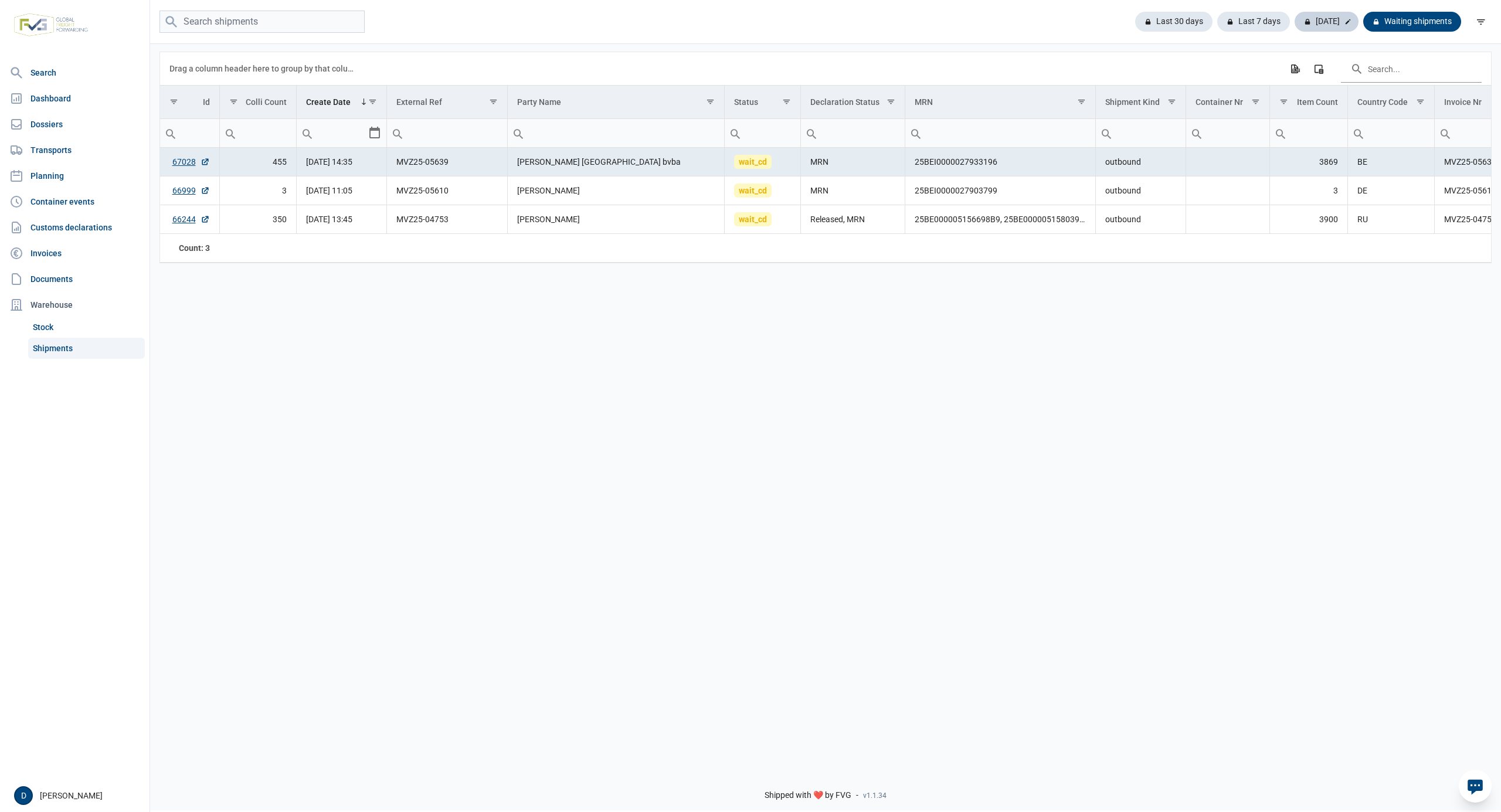
click at [1319, 24] on div "[DATE]" at bounding box center [1327, 22] width 63 height 20
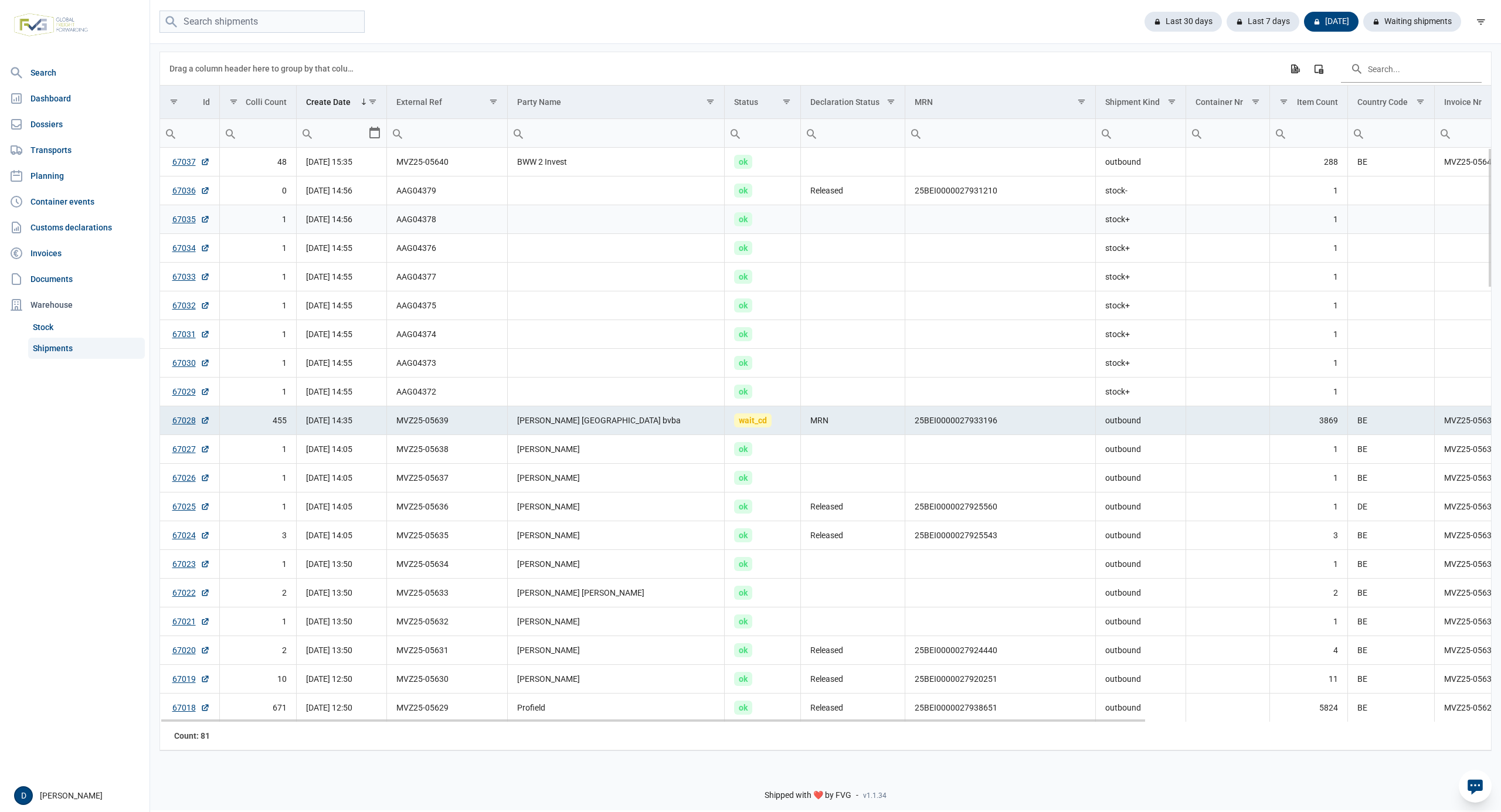
scroll to position [521, 0]
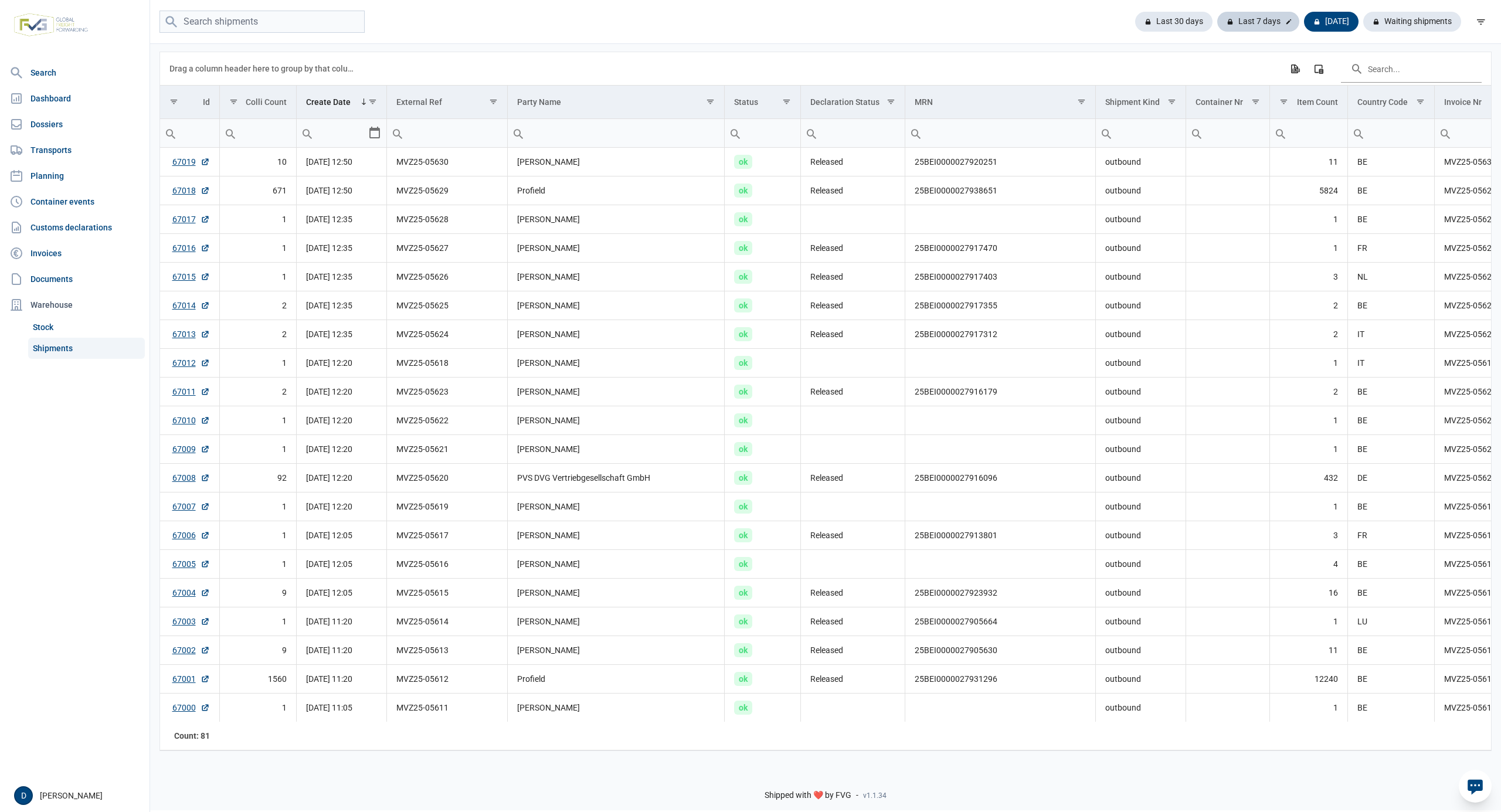
click at [1261, 17] on div "Last 7 days" at bounding box center [1257, 22] width 82 height 20
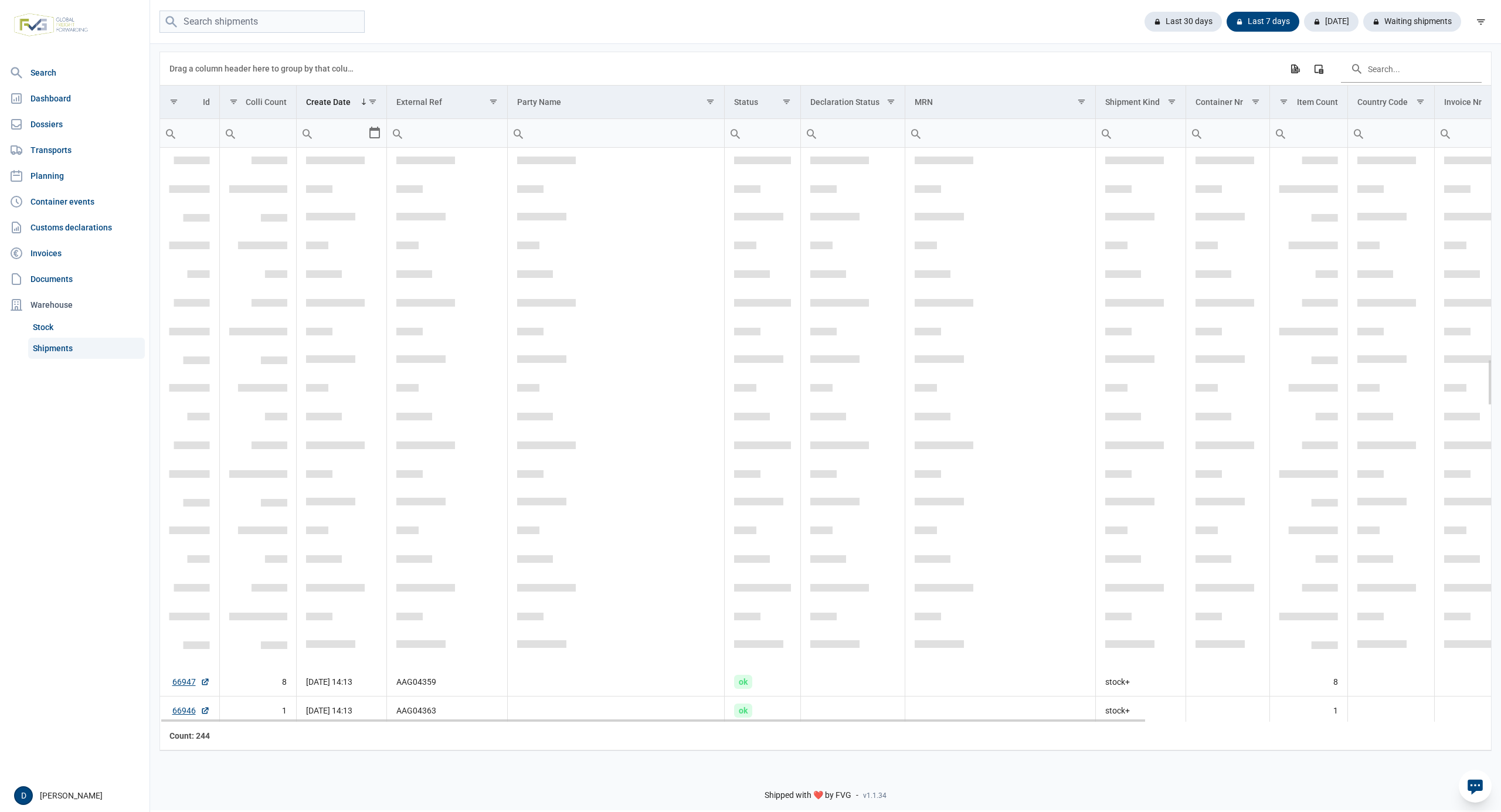
scroll to position [2604, 0]
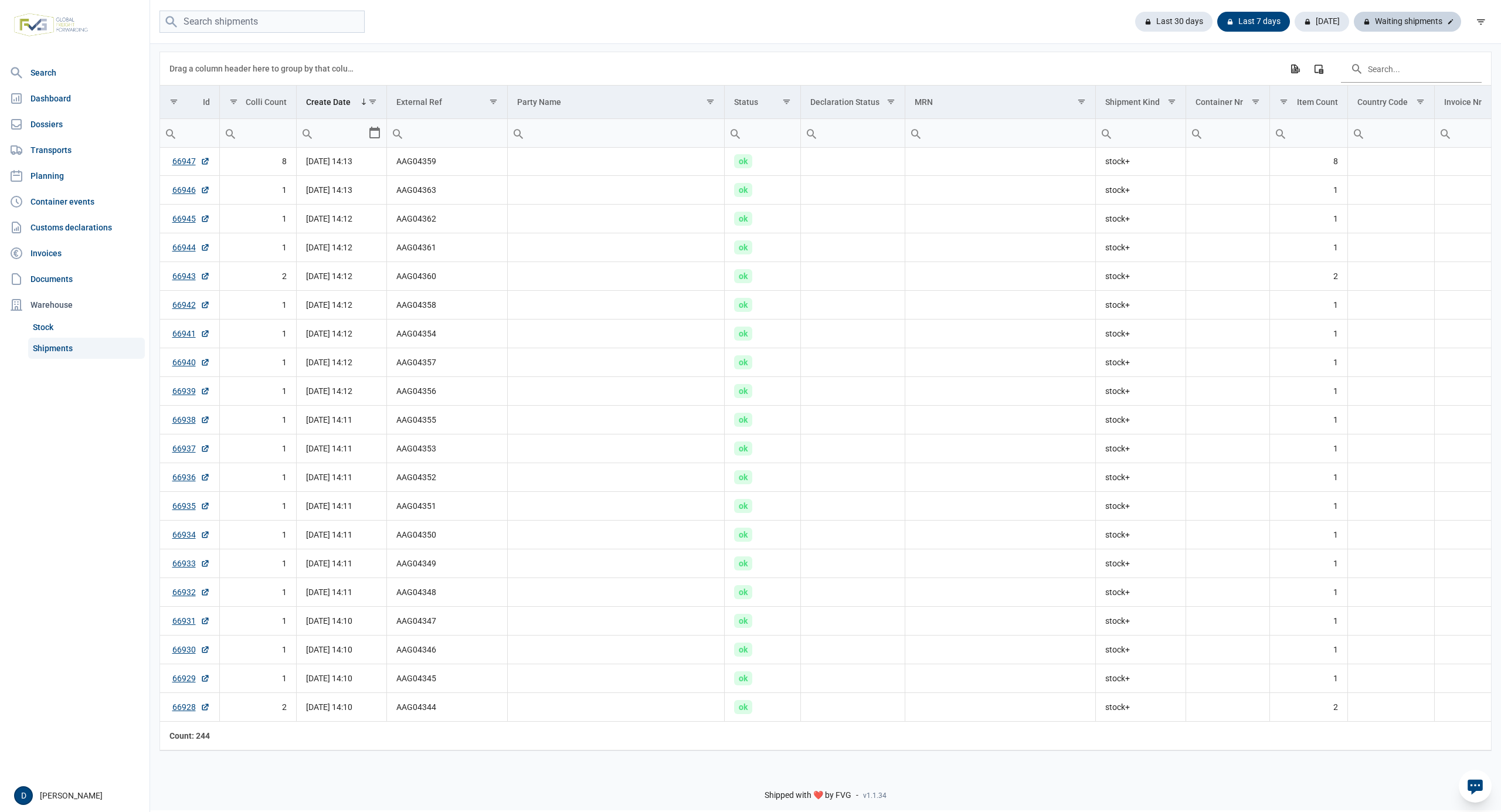
click at [1418, 25] on div "Waiting shipments" at bounding box center [1407, 22] width 107 height 20
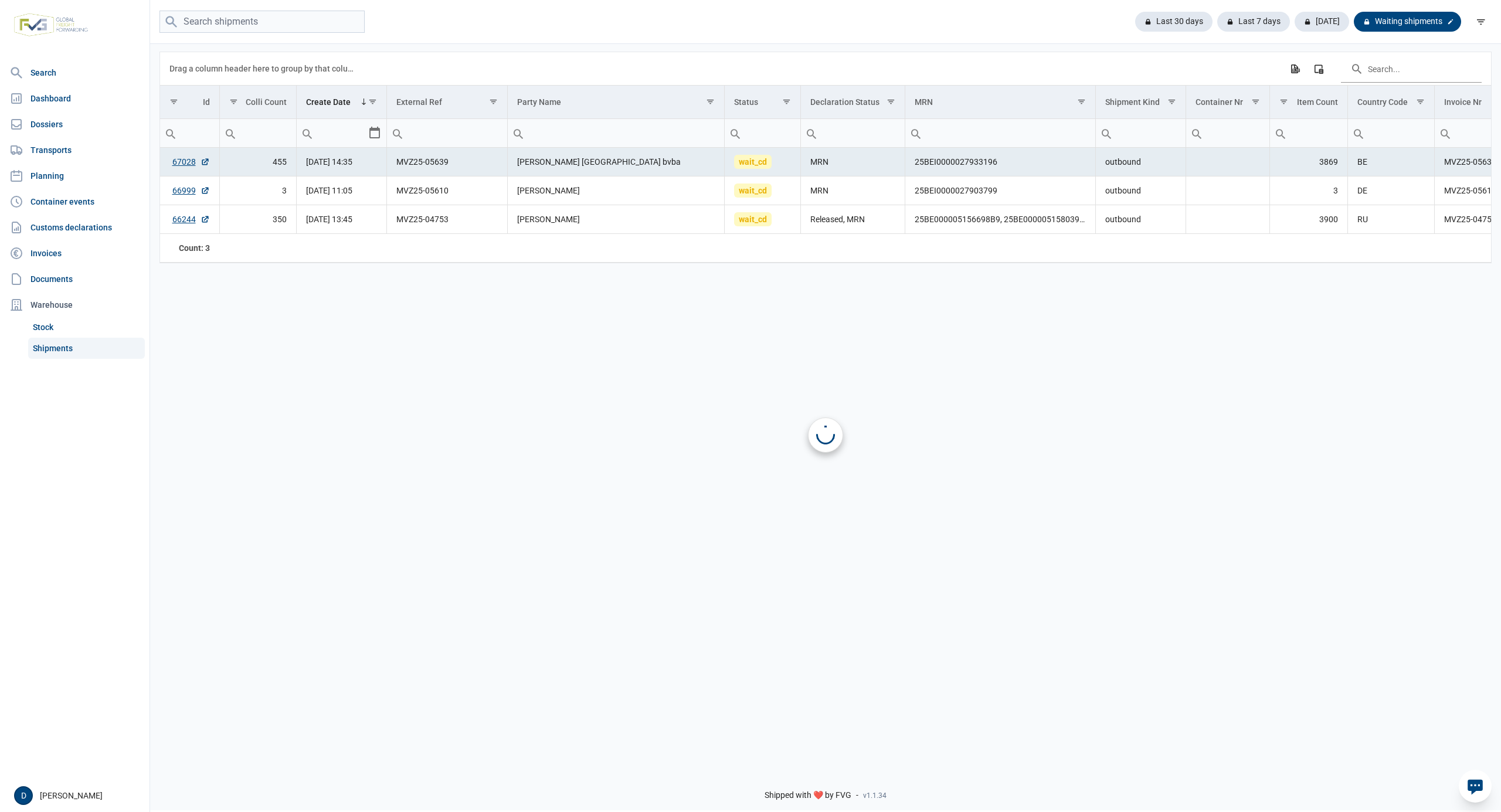
scroll to position [0, 0]
